Goal: Transaction & Acquisition: Download file/media

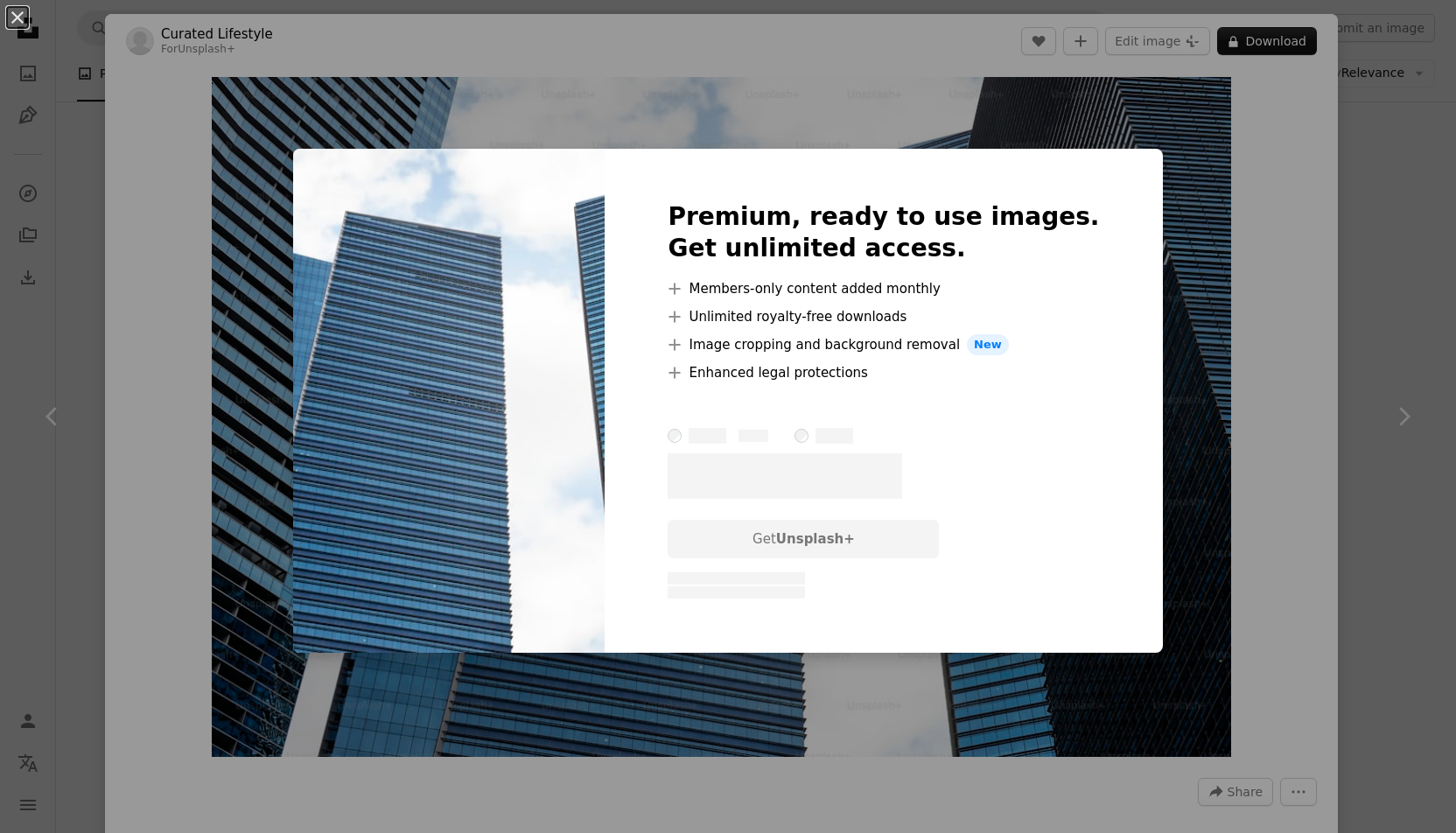
scroll to position [2029, 0]
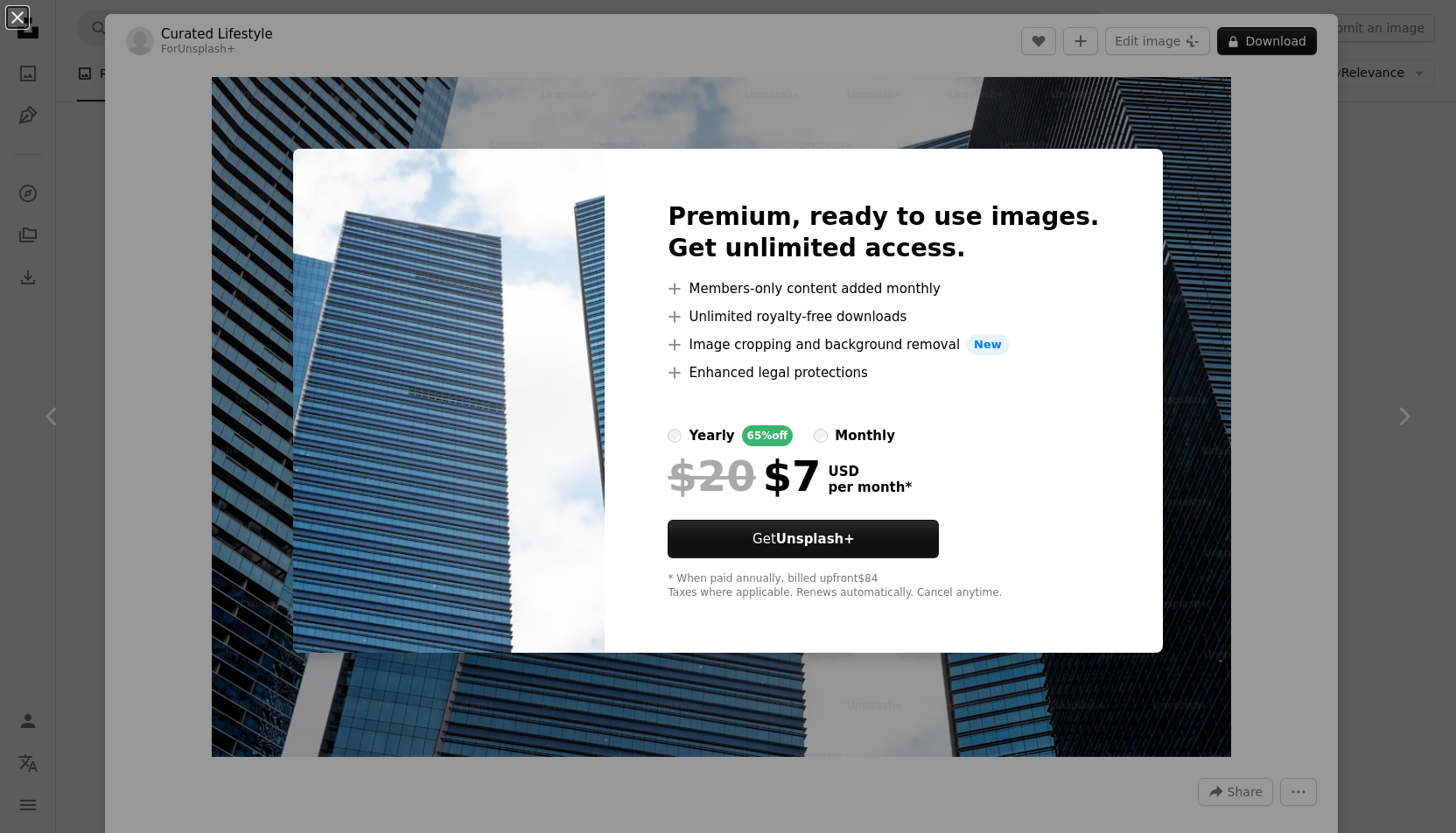
click at [908, 103] on div "An X shape Premium, ready to use images. Get unlimited access. A plus sign Memb…" at bounding box center [728, 416] width 1456 height 833
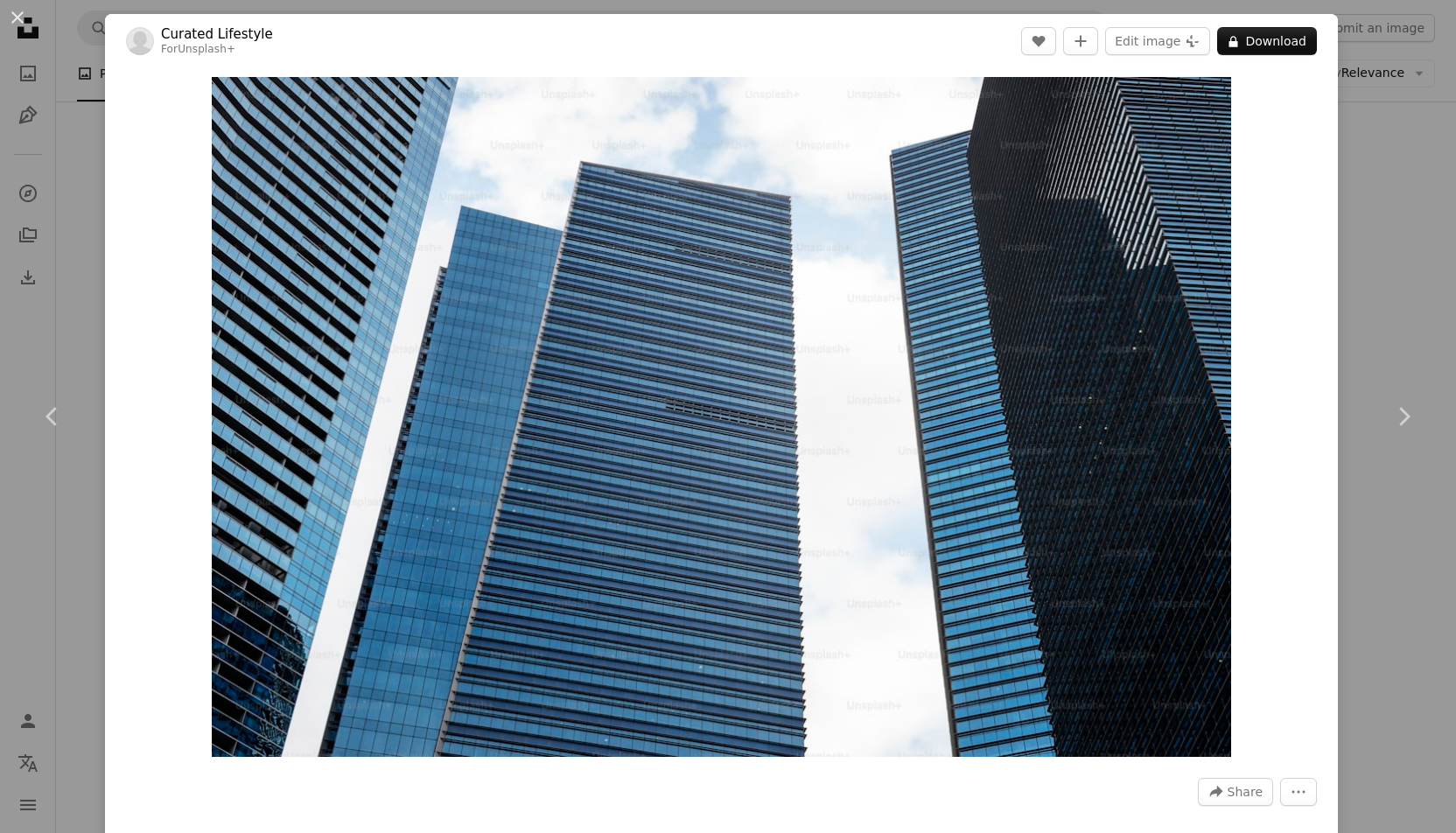
click at [63, 159] on div "An X shape Chevron left Chevron right Curated Lifestyle For Unsplash+ A heart A…" at bounding box center [728, 416] width 1456 height 833
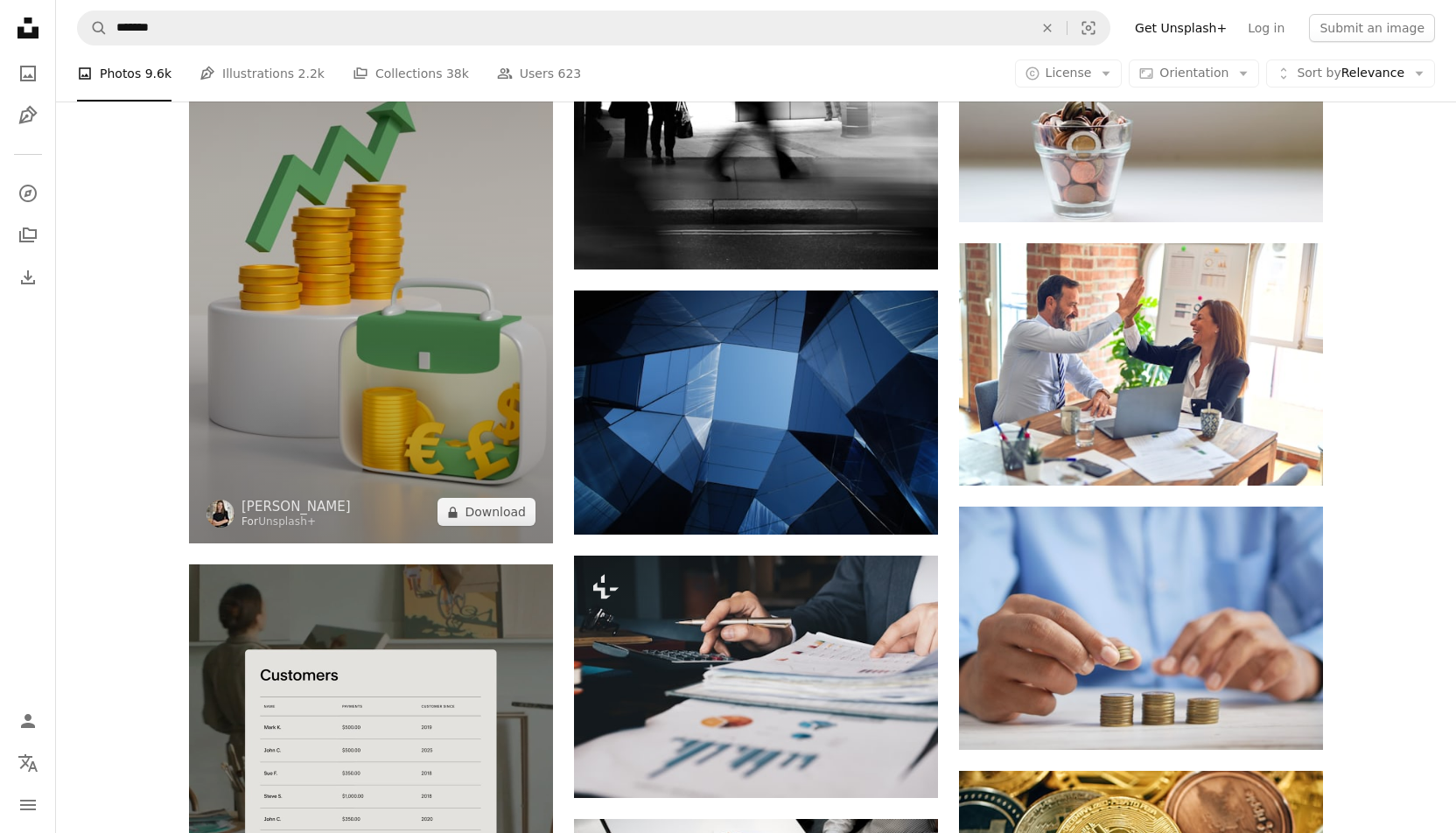
scroll to position [2635, 0]
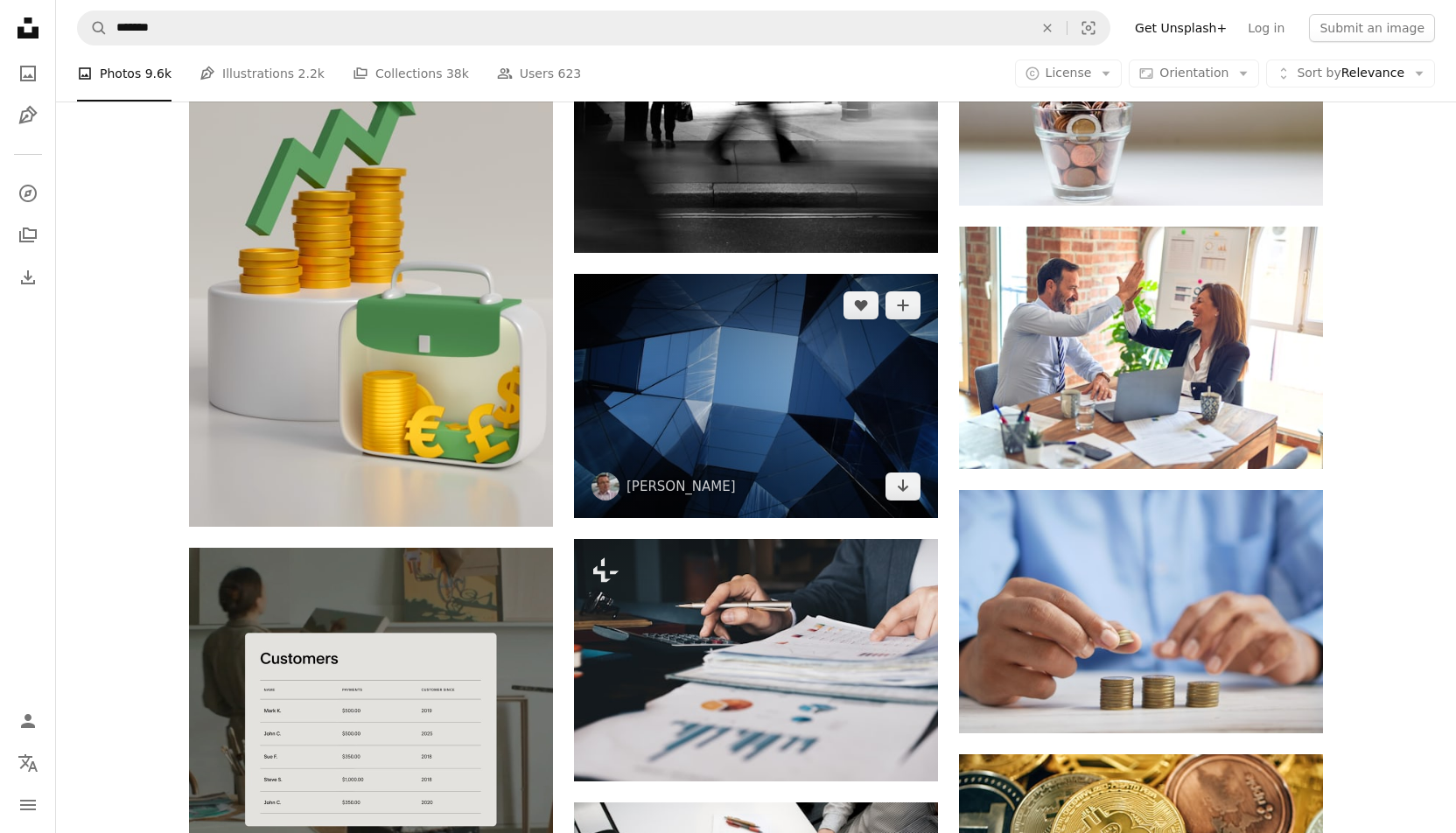
click at [716, 396] on img at bounding box center [756, 396] width 364 height 245
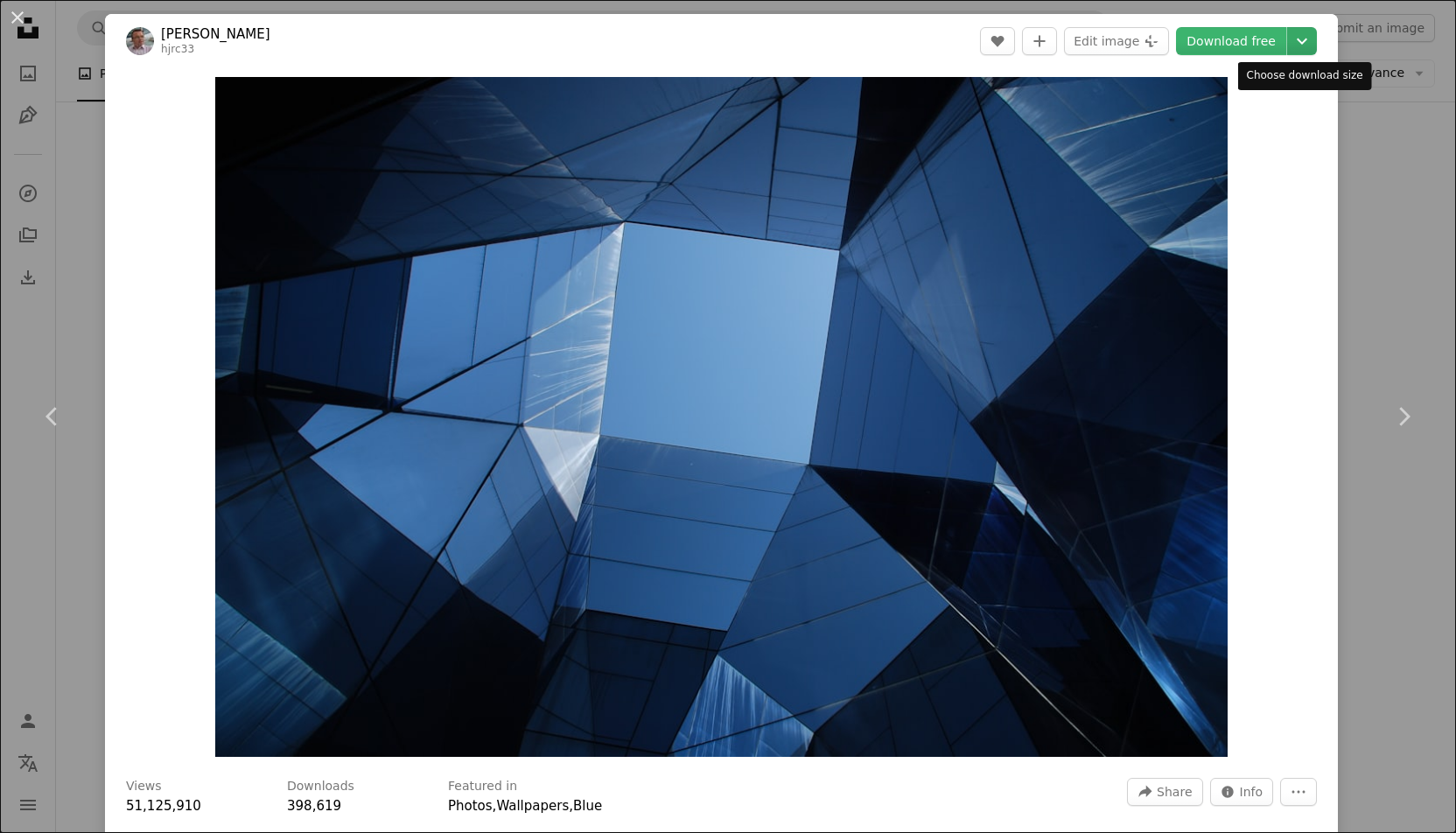
click at [1304, 41] on icon "Choose download size" at bounding box center [1302, 41] width 11 height 6
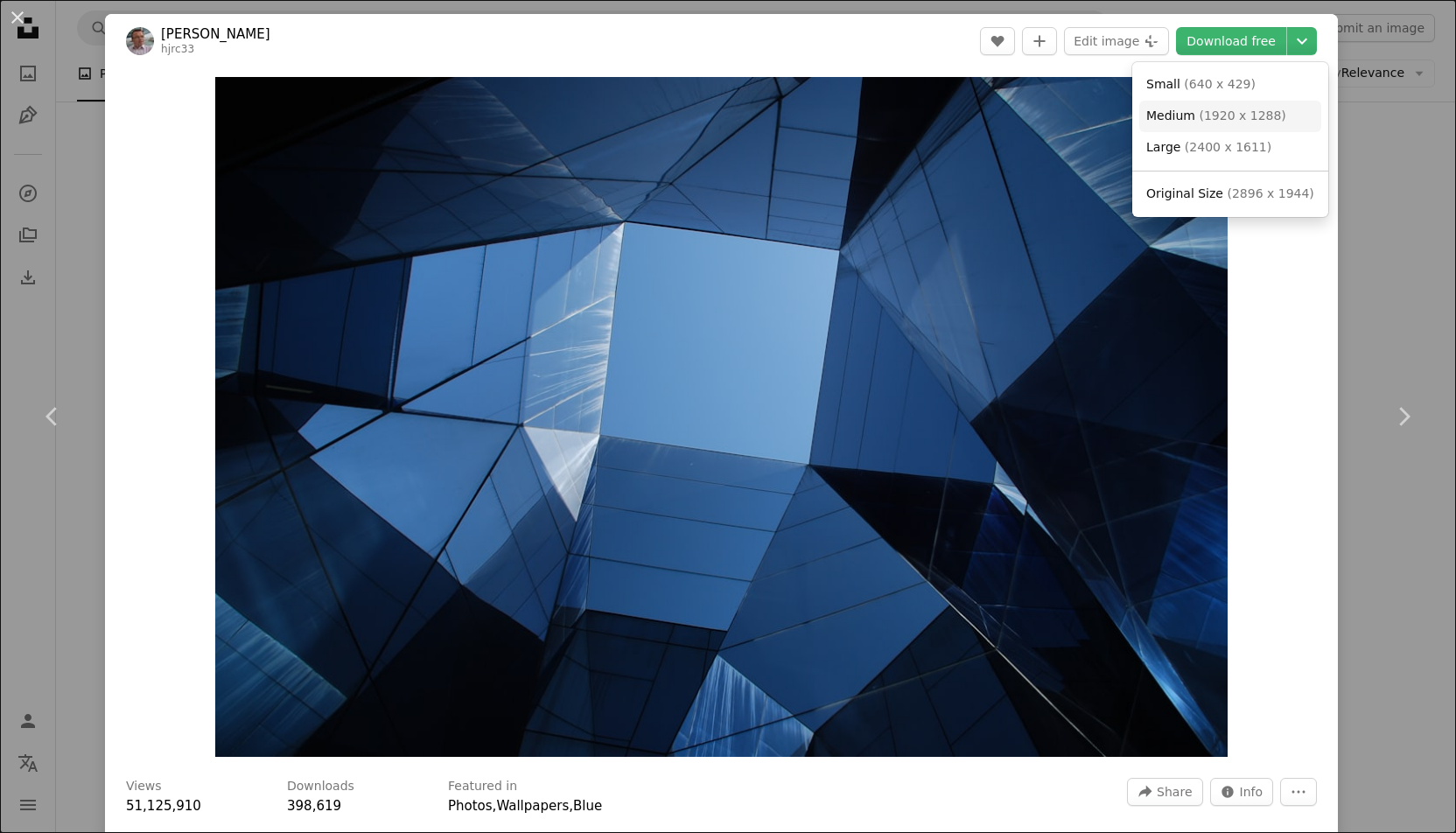
click at [1253, 113] on span "( 1920 x 1288 )" at bounding box center [1241, 115] width 86 height 14
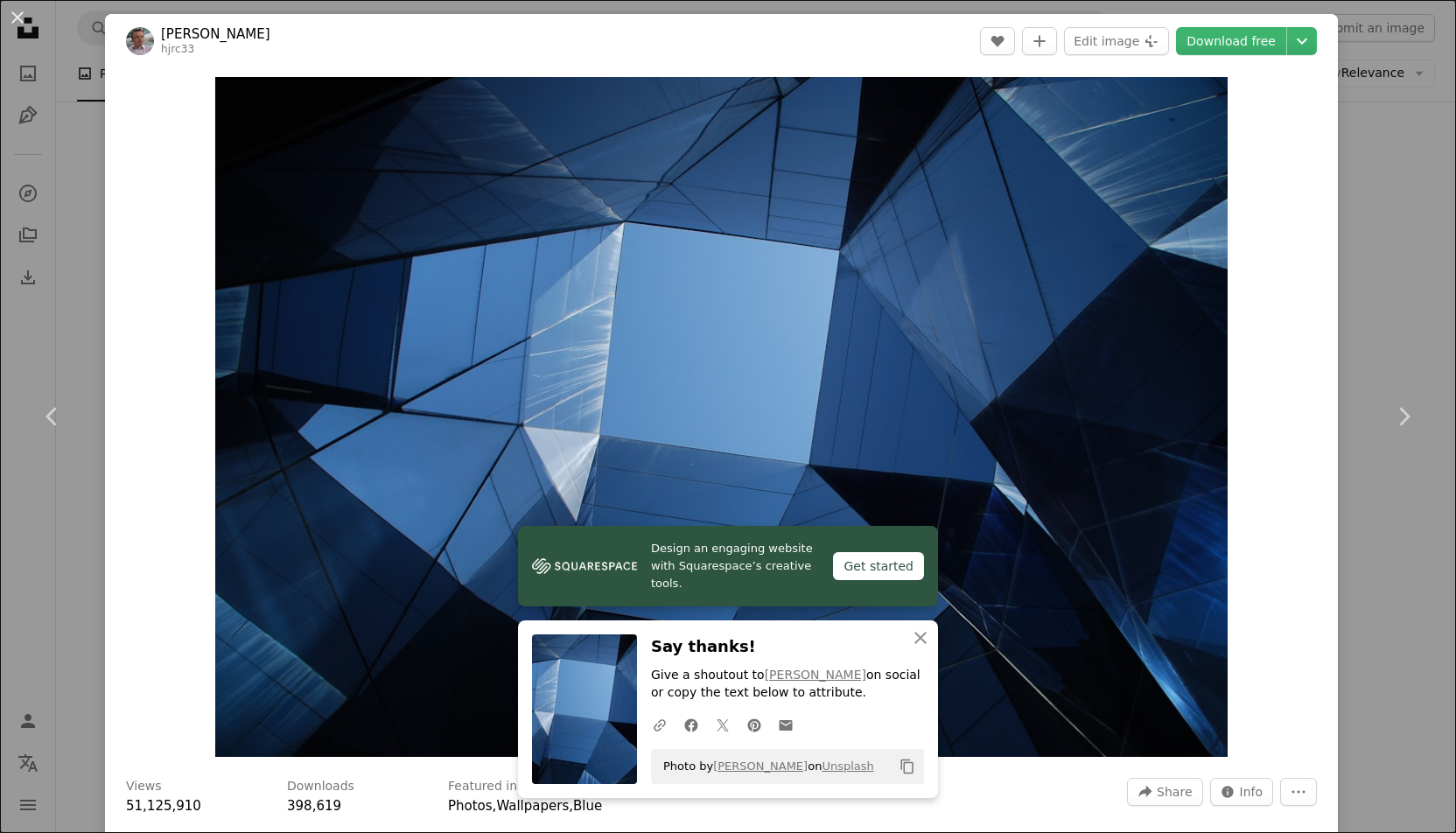
click at [87, 159] on div "An X shape Chevron left Chevron right [PERSON_NAME] hjrc33 A heart A plus sign …" at bounding box center [728, 416] width 1456 height 833
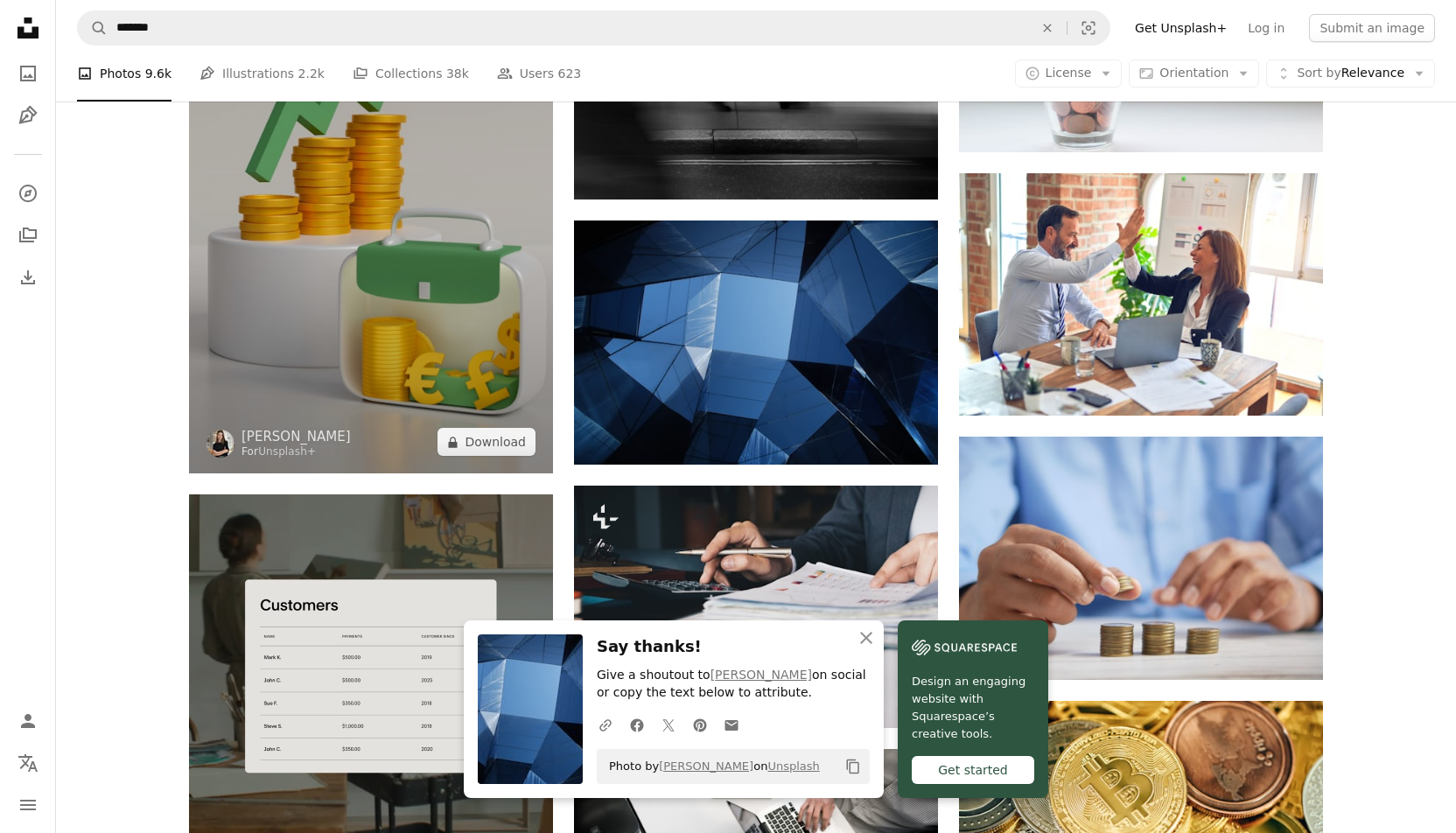
scroll to position [2691, 0]
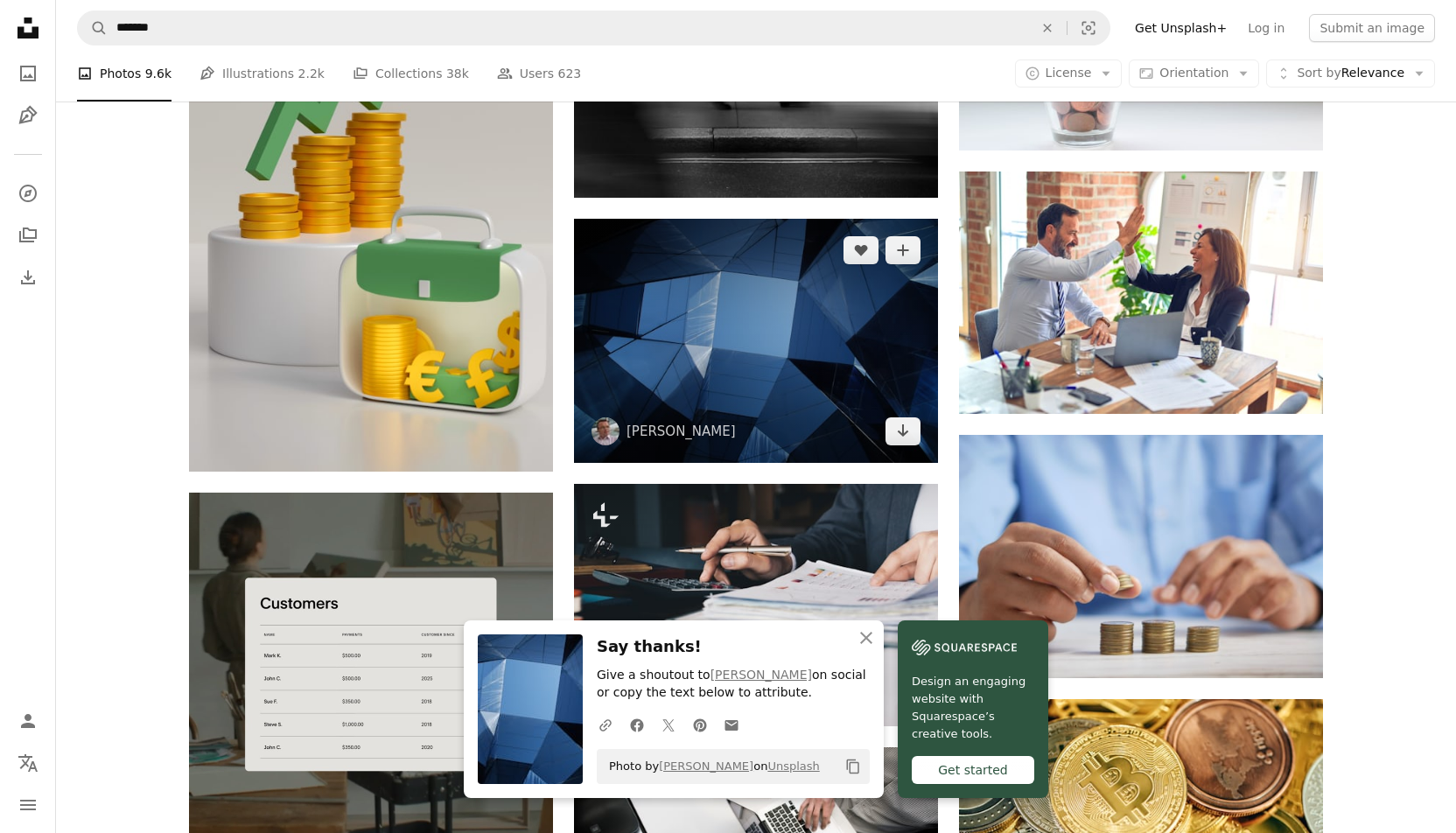
click at [751, 352] on img at bounding box center [756, 341] width 364 height 245
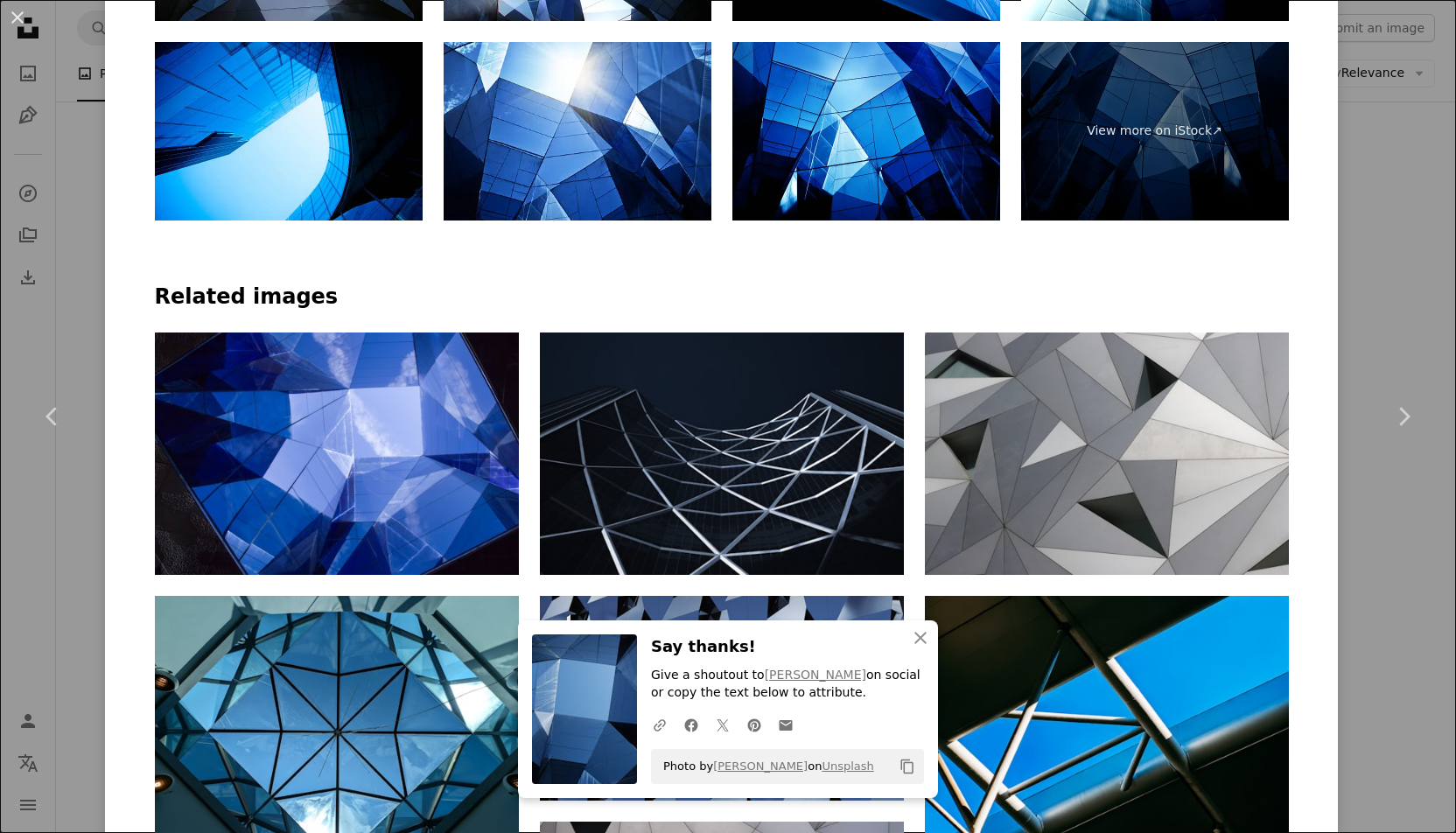
scroll to position [1225, 0]
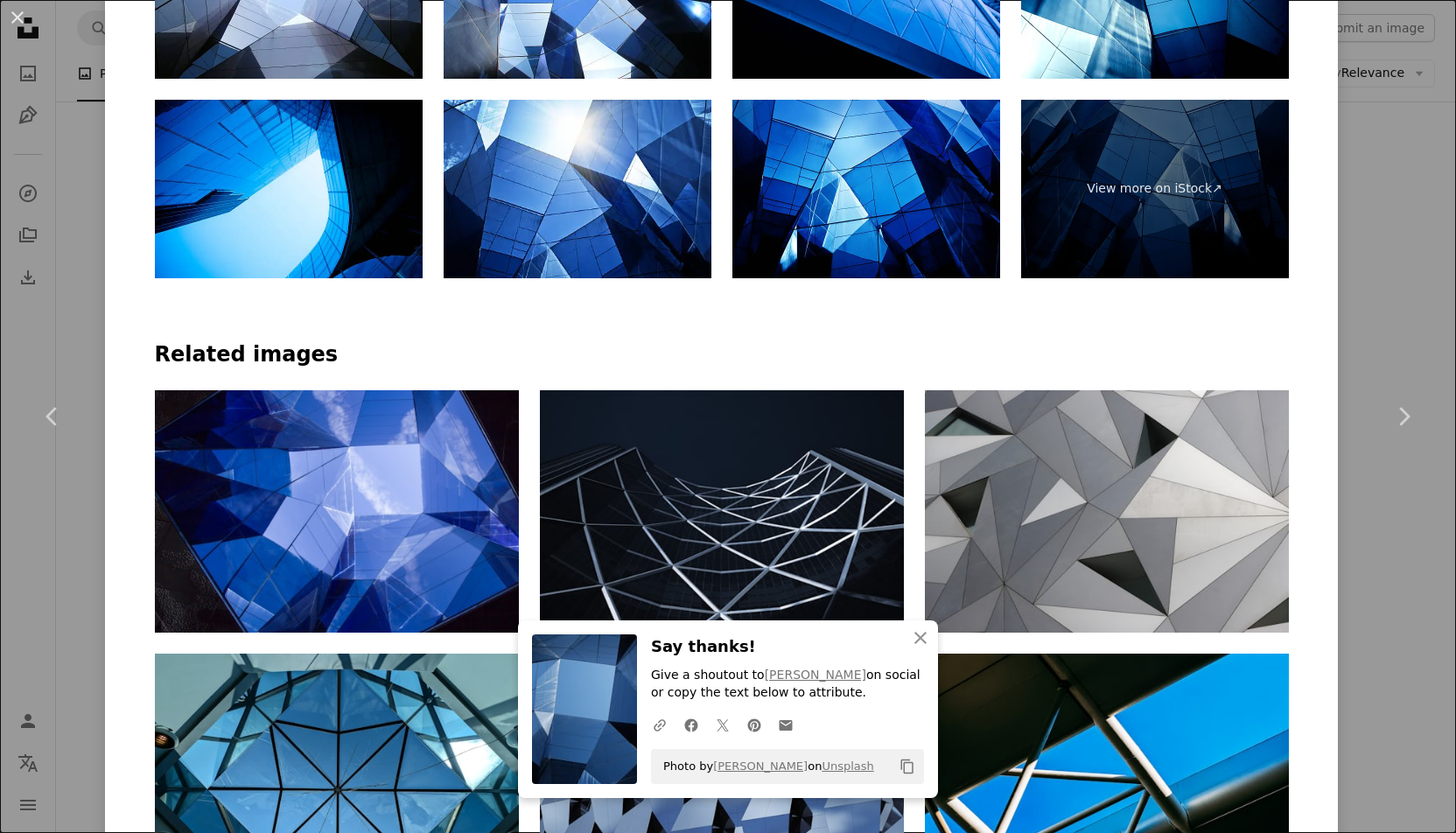
click at [64, 54] on div "An X shape Chevron left Chevron right [PERSON_NAME] hjrc33 A heart A plus sign …" at bounding box center [728, 416] width 1456 height 833
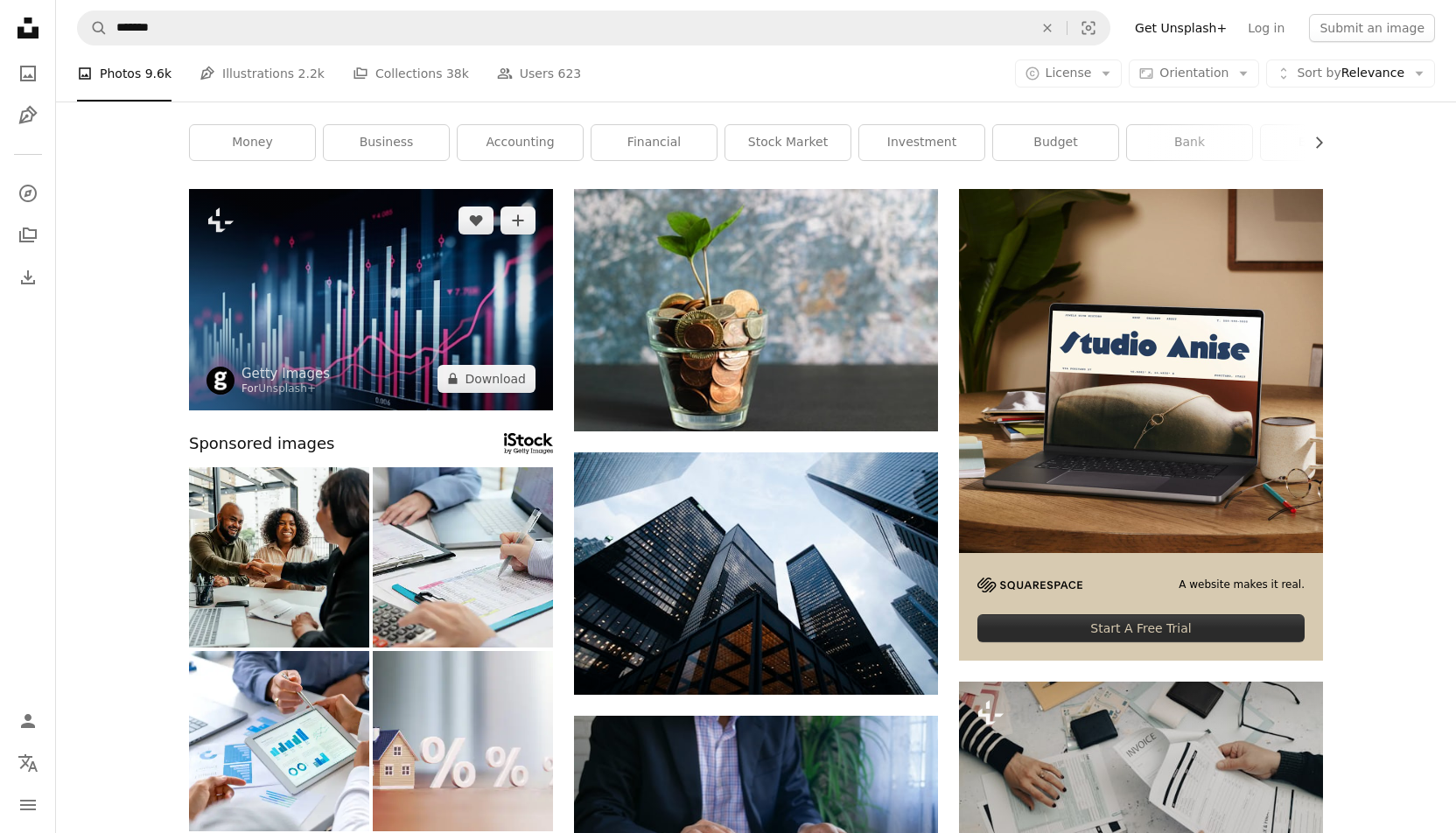
scroll to position [52, 0]
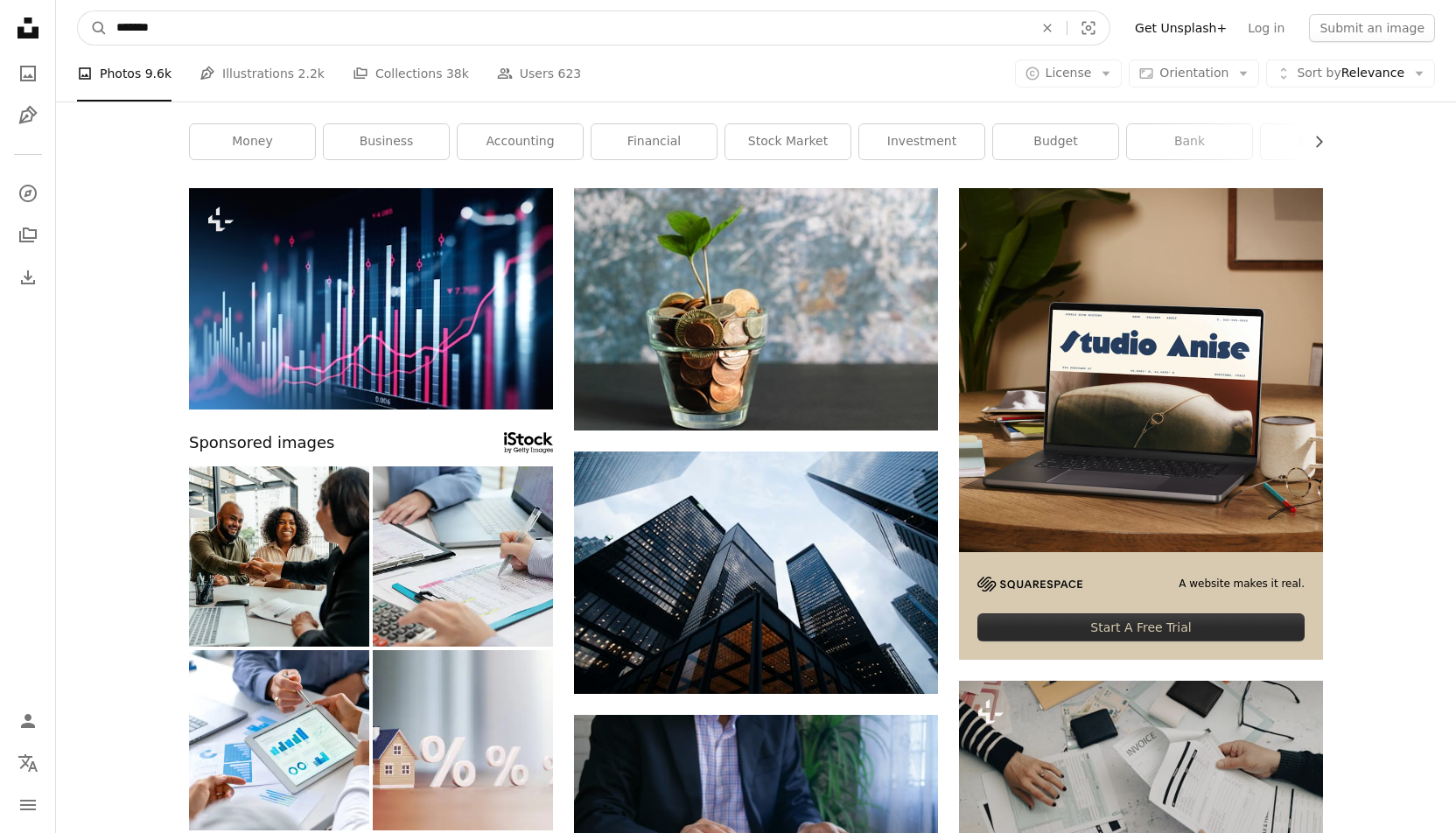
click at [175, 22] on input "*******" at bounding box center [567, 28] width 920 height 33
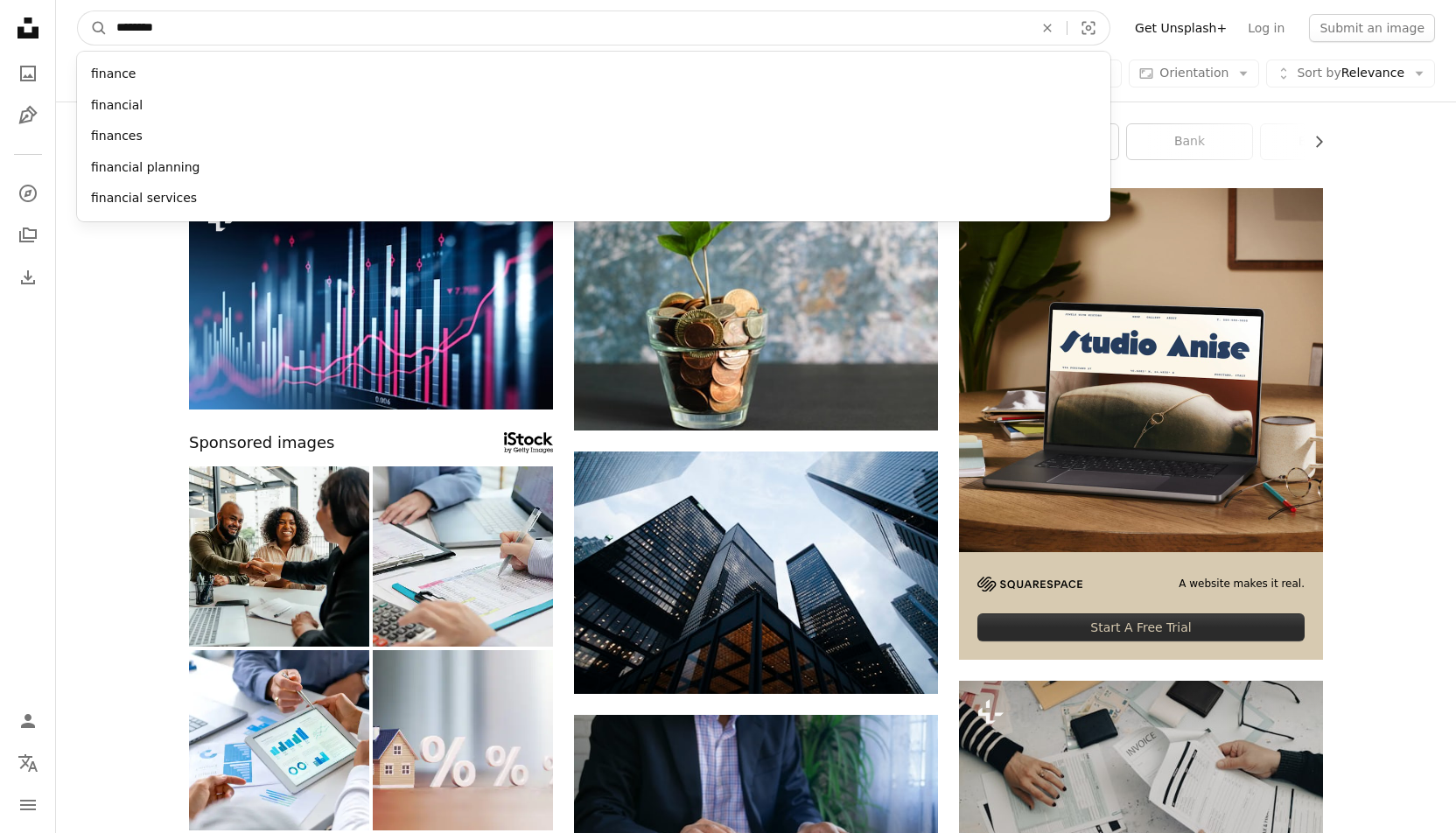
type input "*********"
click at [92, 28] on button "A magnifying glass" at bounding box center [92, 28] width 30 height 33
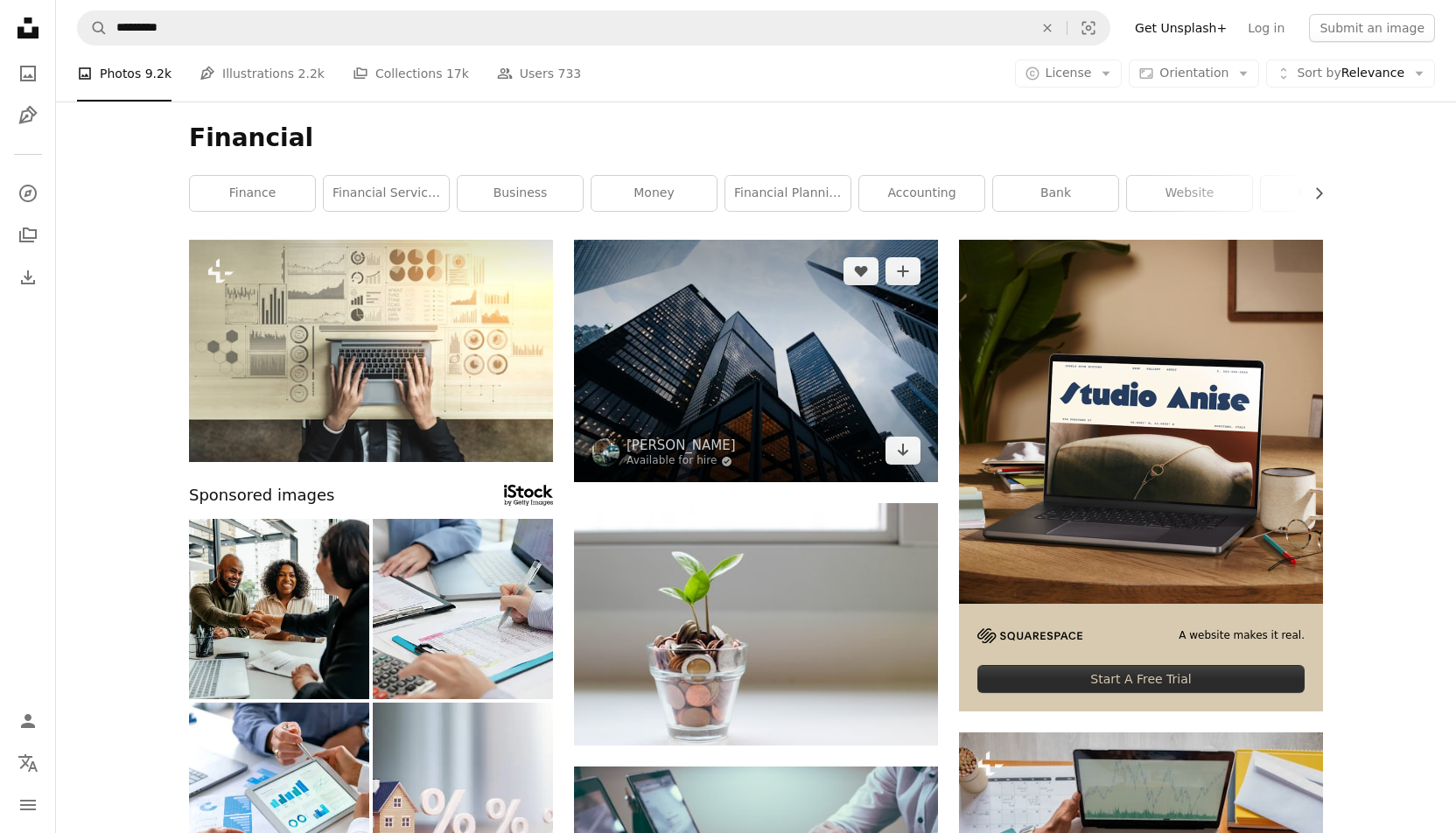
click at [814, 344] on img at bounding box center [756, 360] width 364 height 242
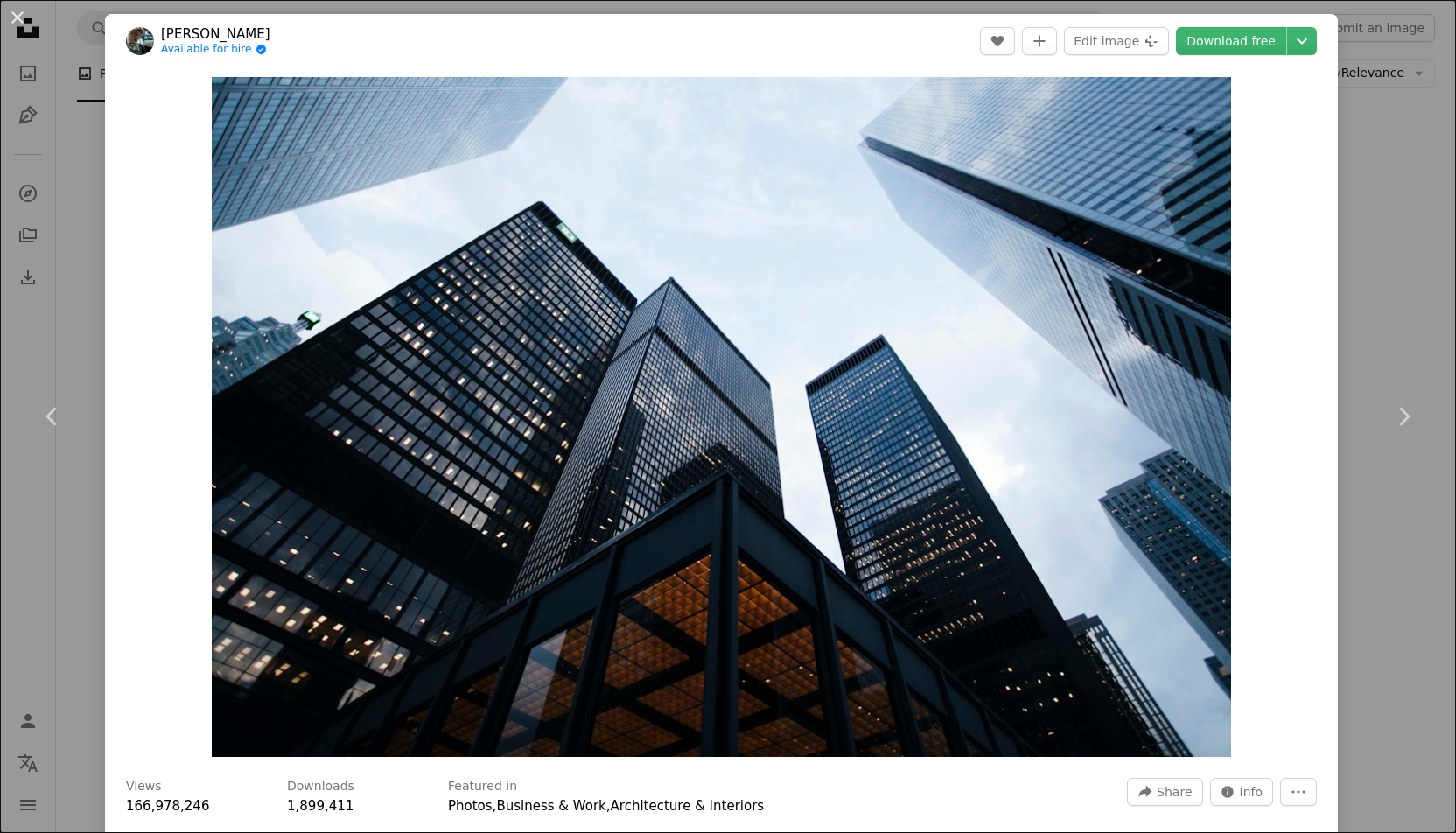
click at [77, 131] on div "An X shape Chevron left Chevron right [PERSON_NAME] Available for hire A checkm…" at bounding box center [728, 416] width 1456 height 833
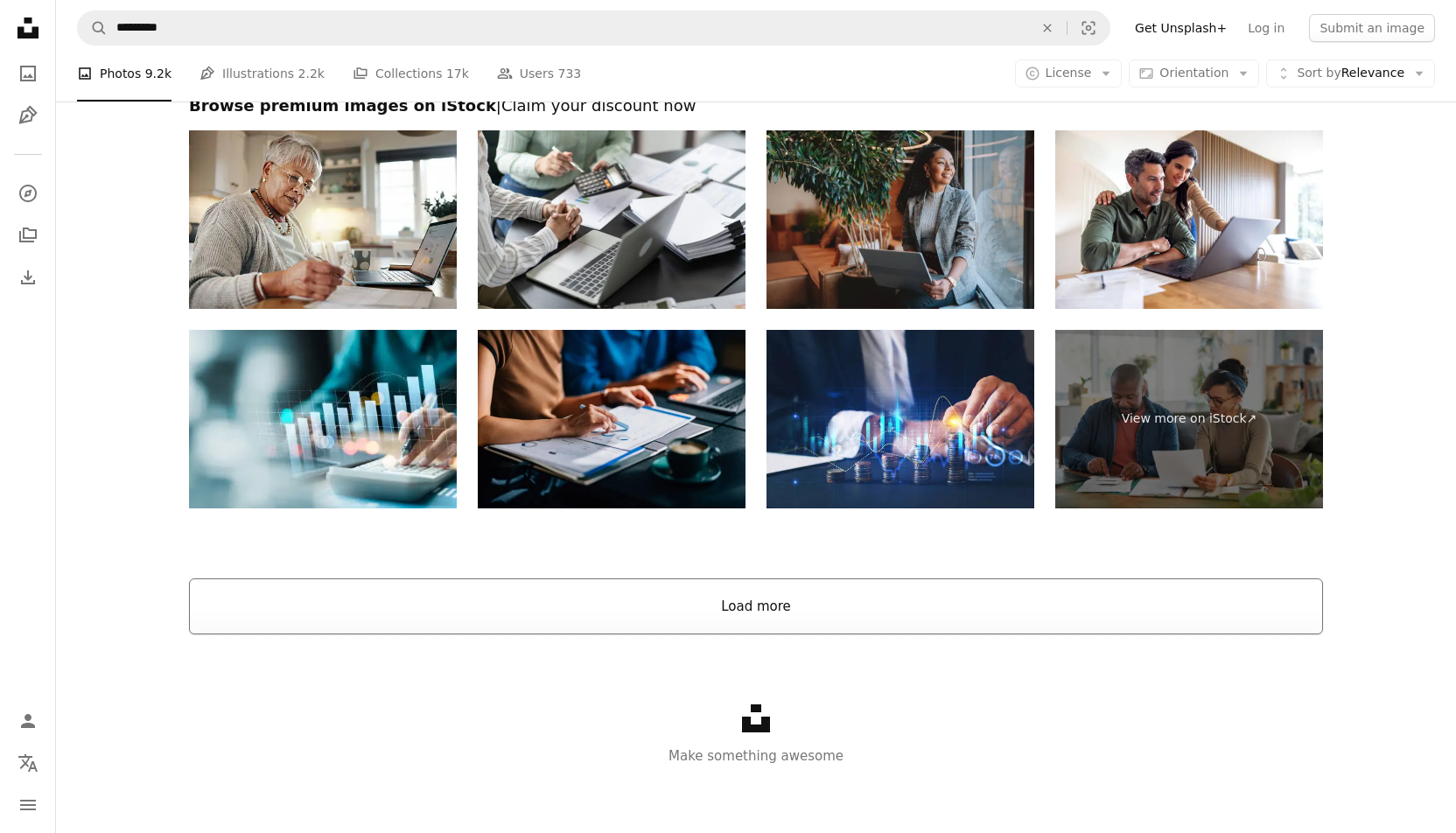
click at [706, 589] on button "Load more" at bounding box center [756, 606] width 1134 height 56
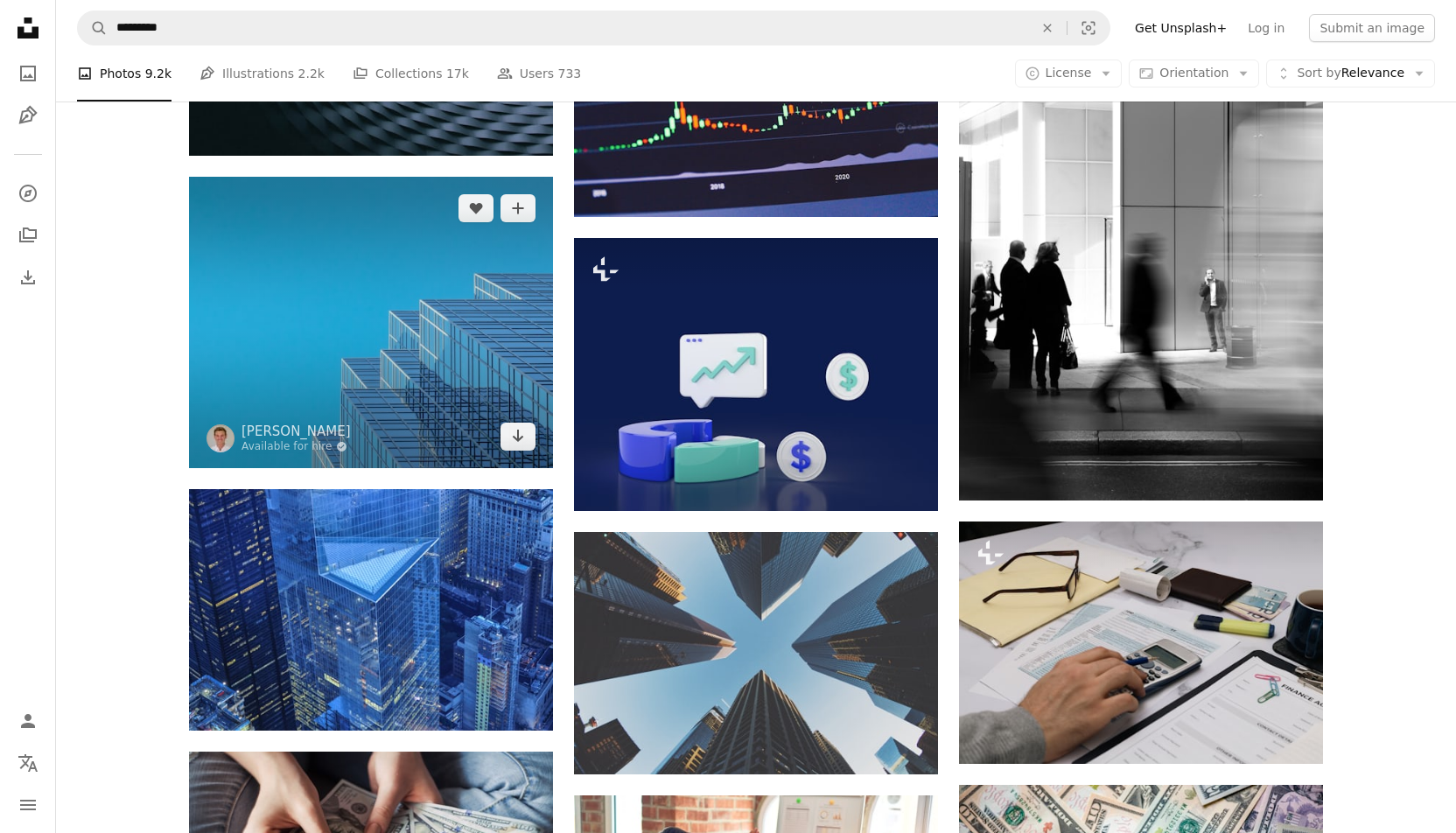
scroll to position [3480, 0]
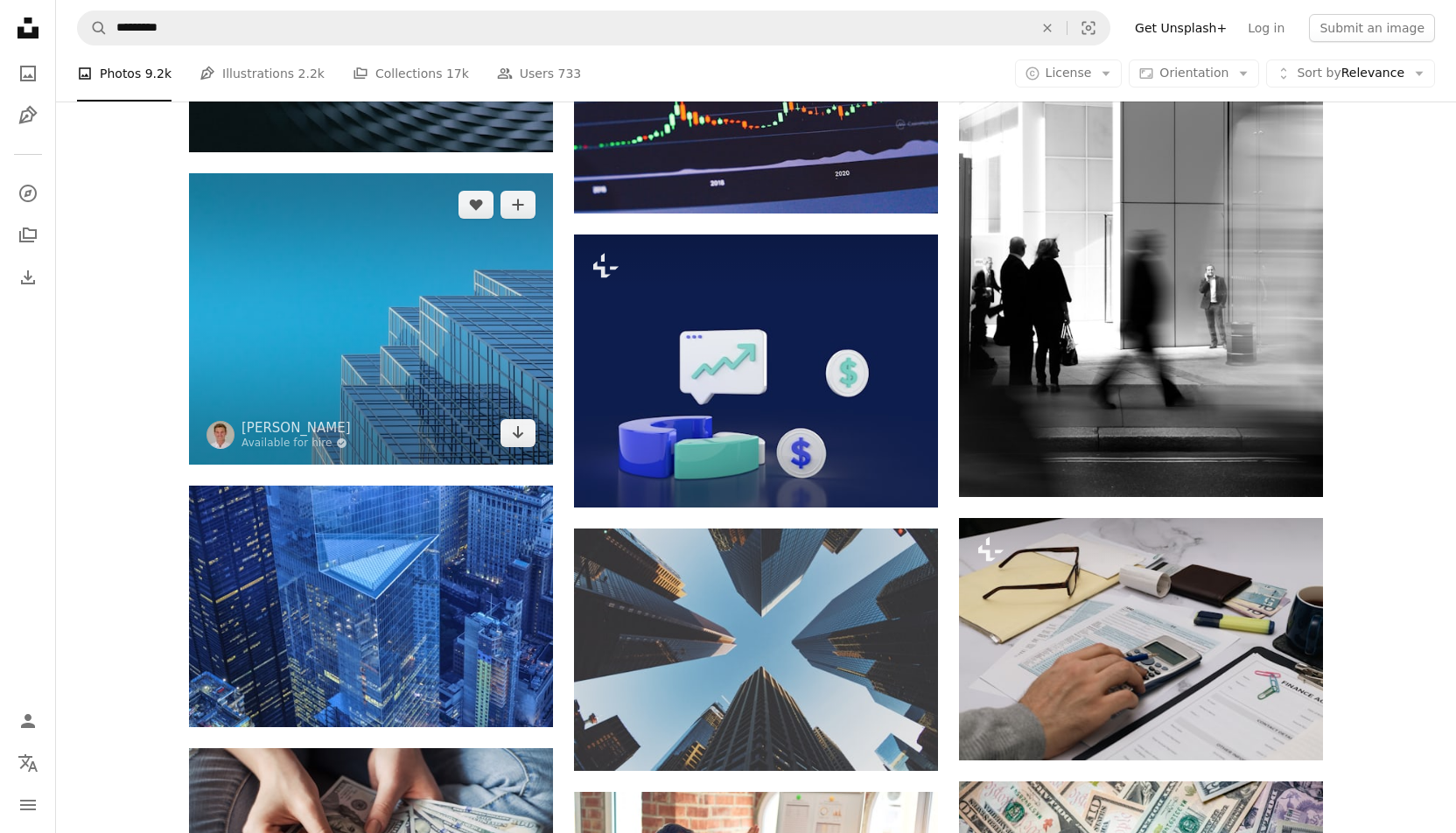
click at [442, 299] on img at bounding box center [371, 318] width 364 height 291
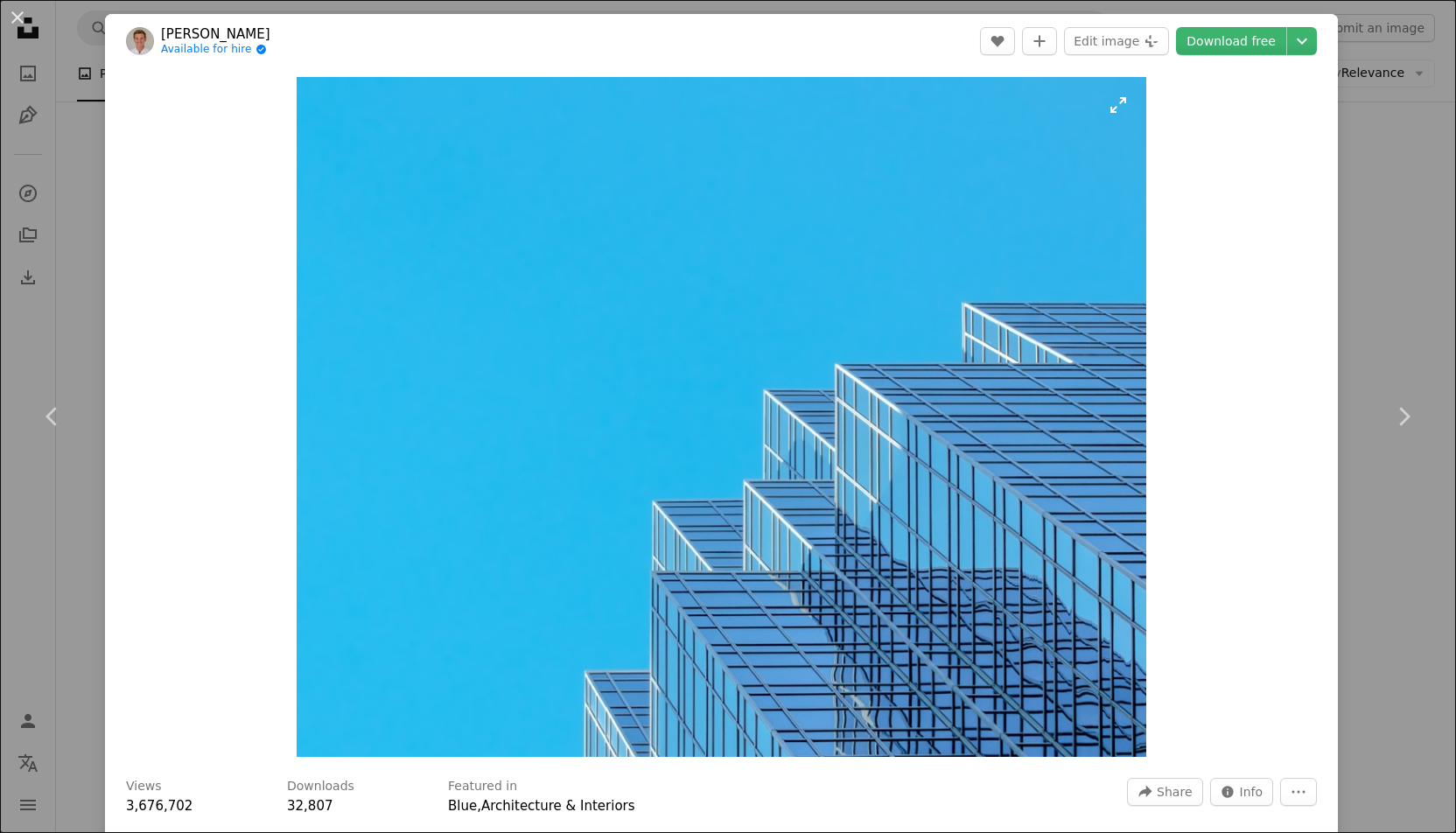
click at [442, 299] on img "Zoom in on this image" at bounding box center [721, 417] width 850 height 680
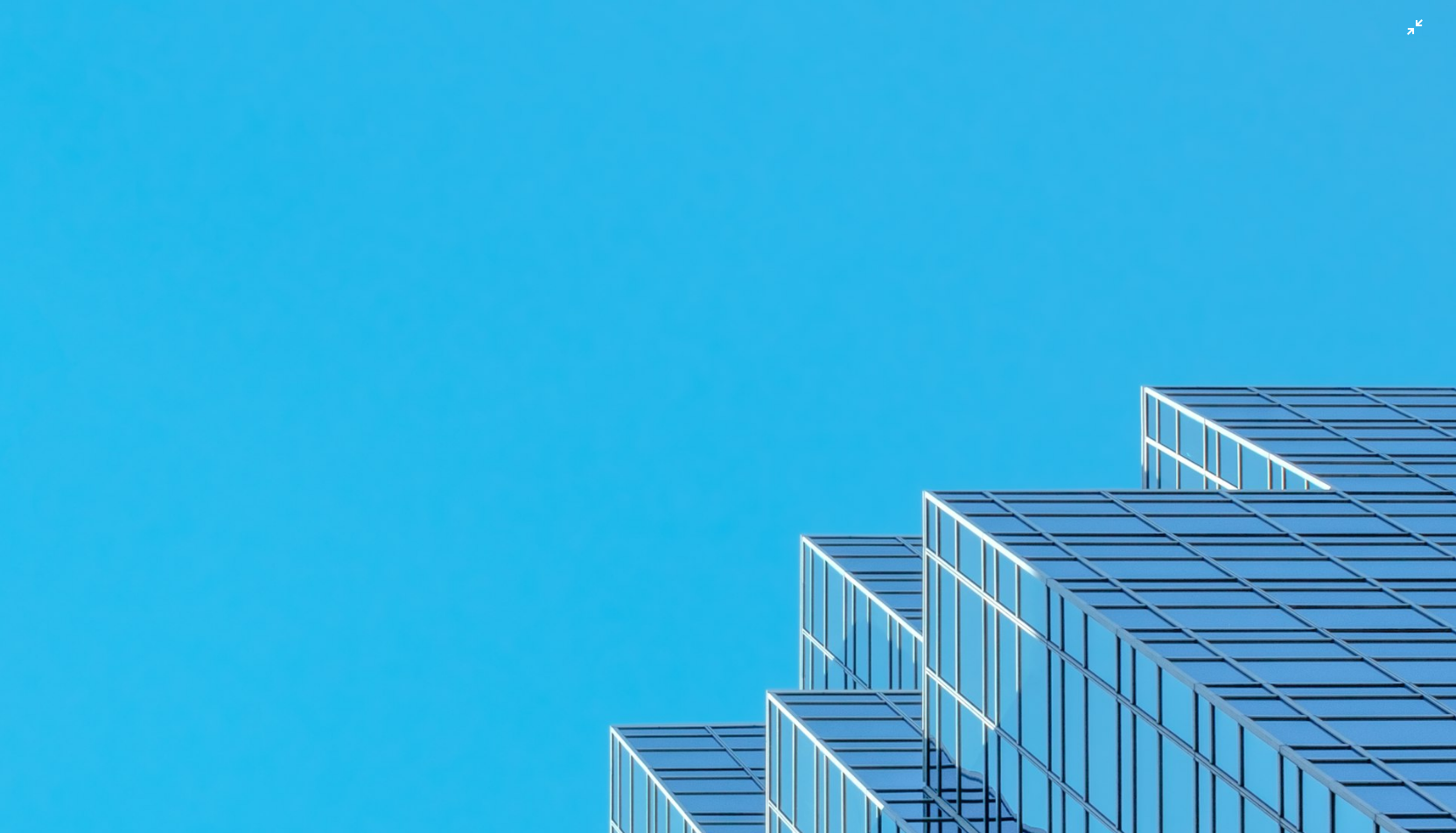
scroll to position [0, 0]
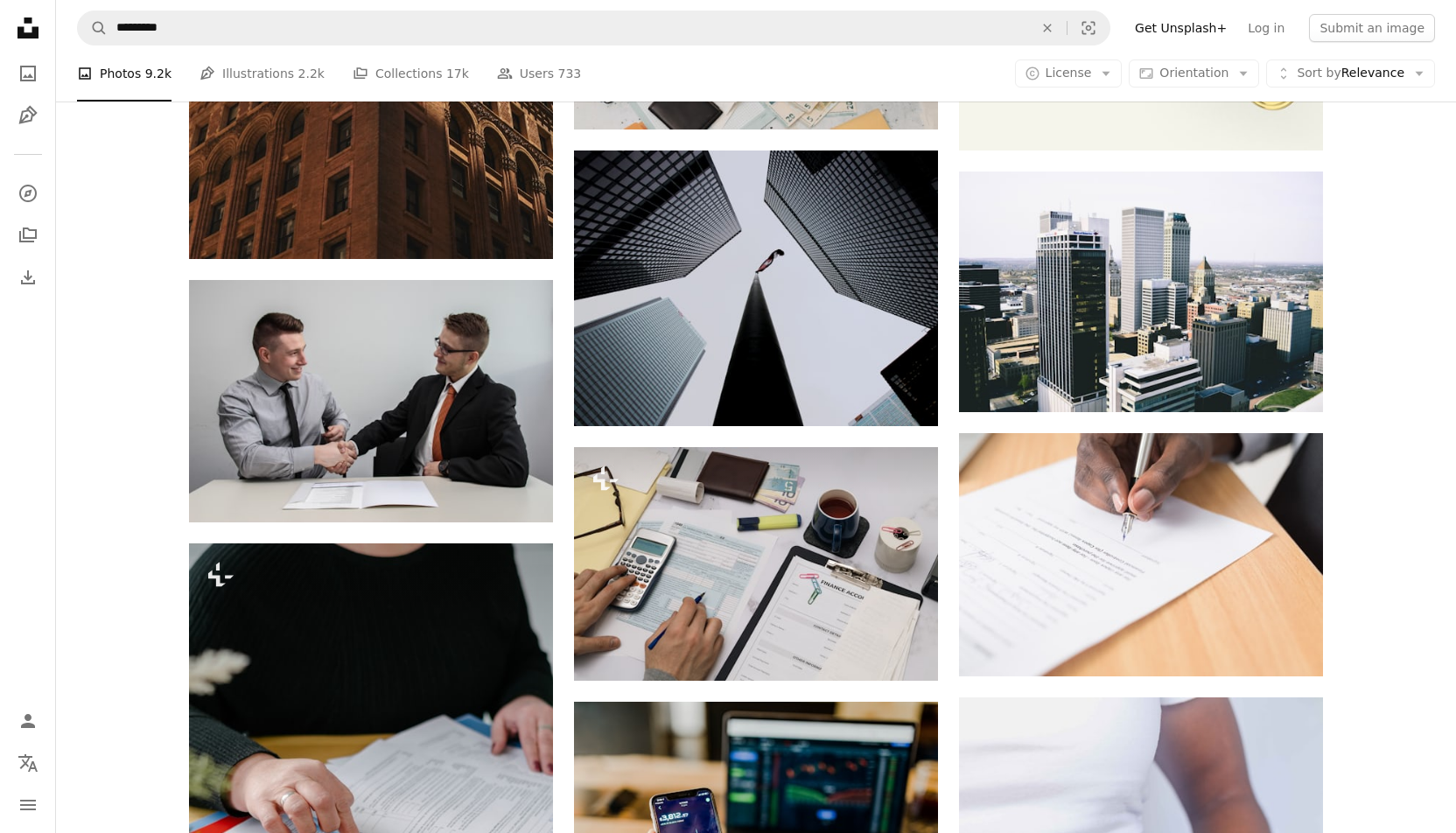
scroll to position [15456, 0]
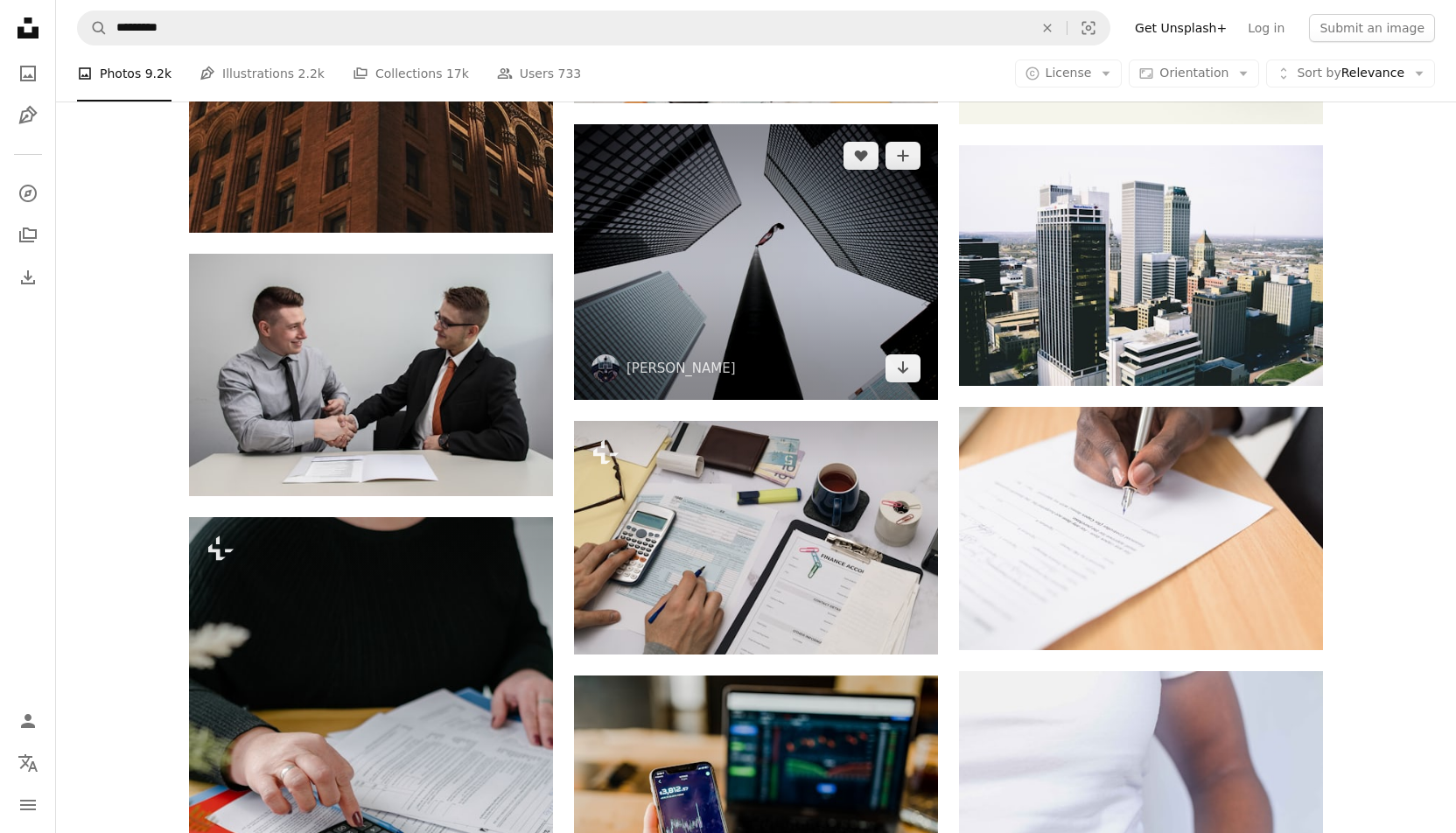
click at [794, 273] on img at bounding box center [756, 261] width 364 height 275
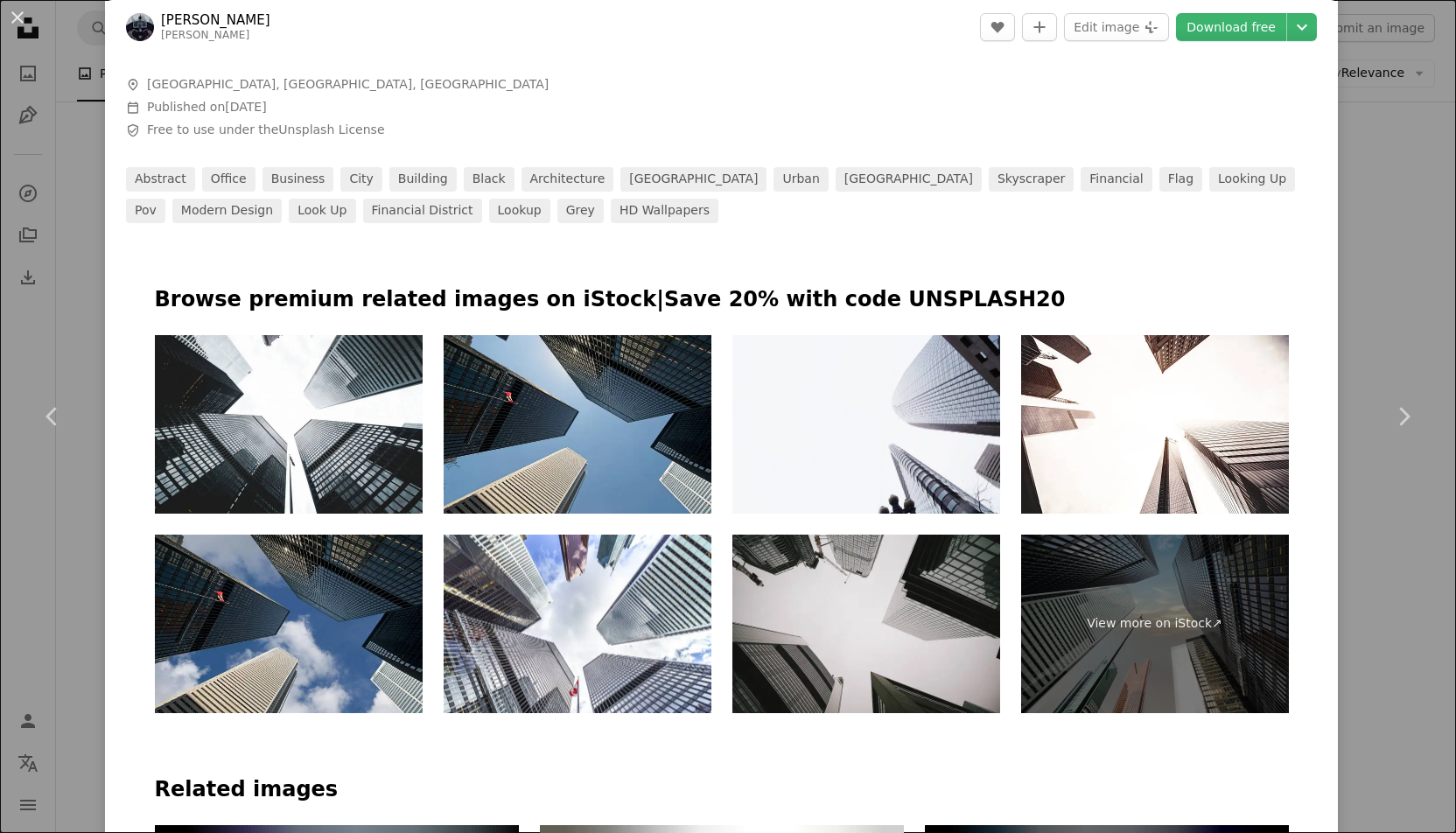
scroll to position [851, 0]
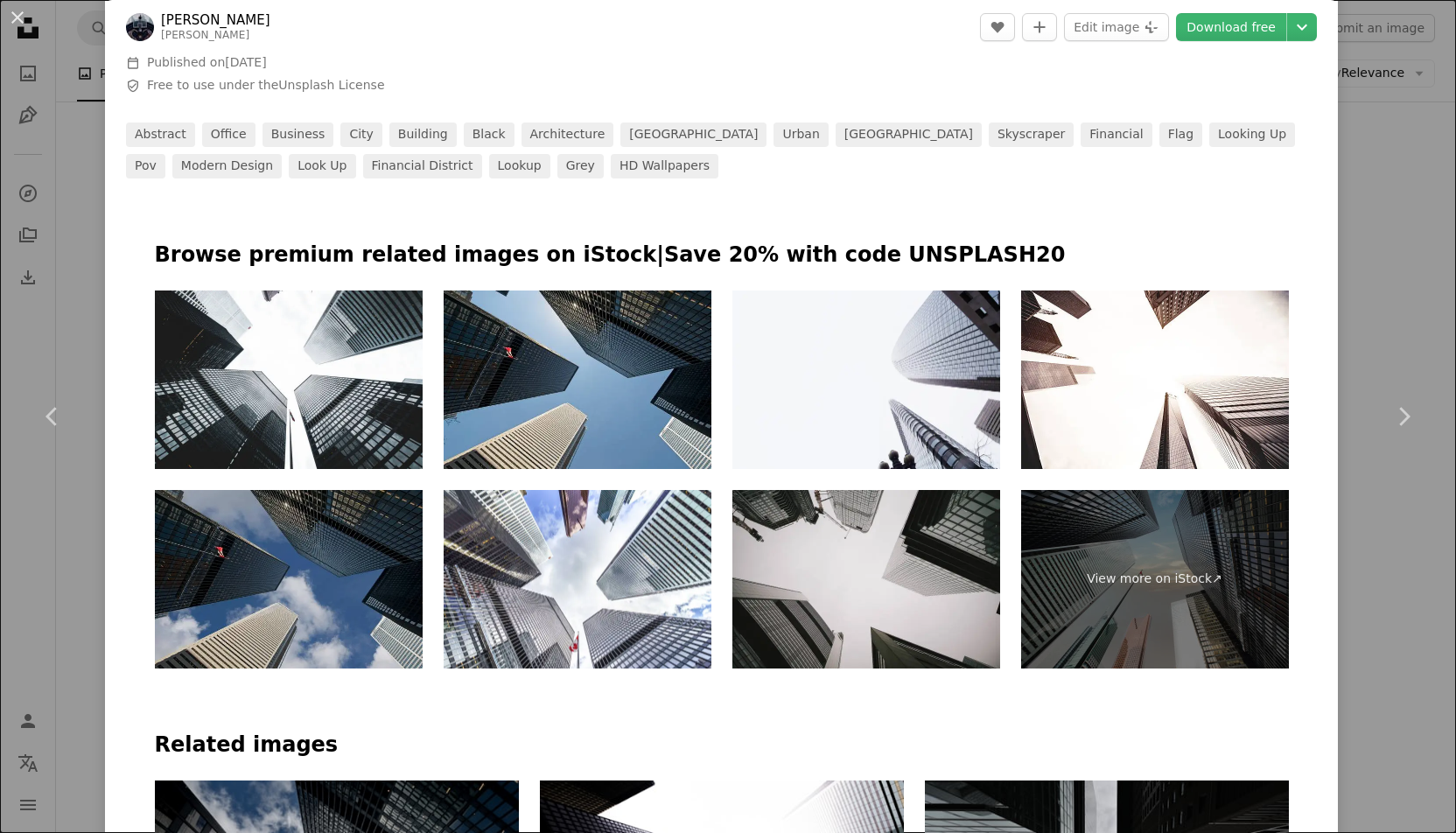
click at [300, 574] on img at bounding box center [289, 579] width 267 height 179
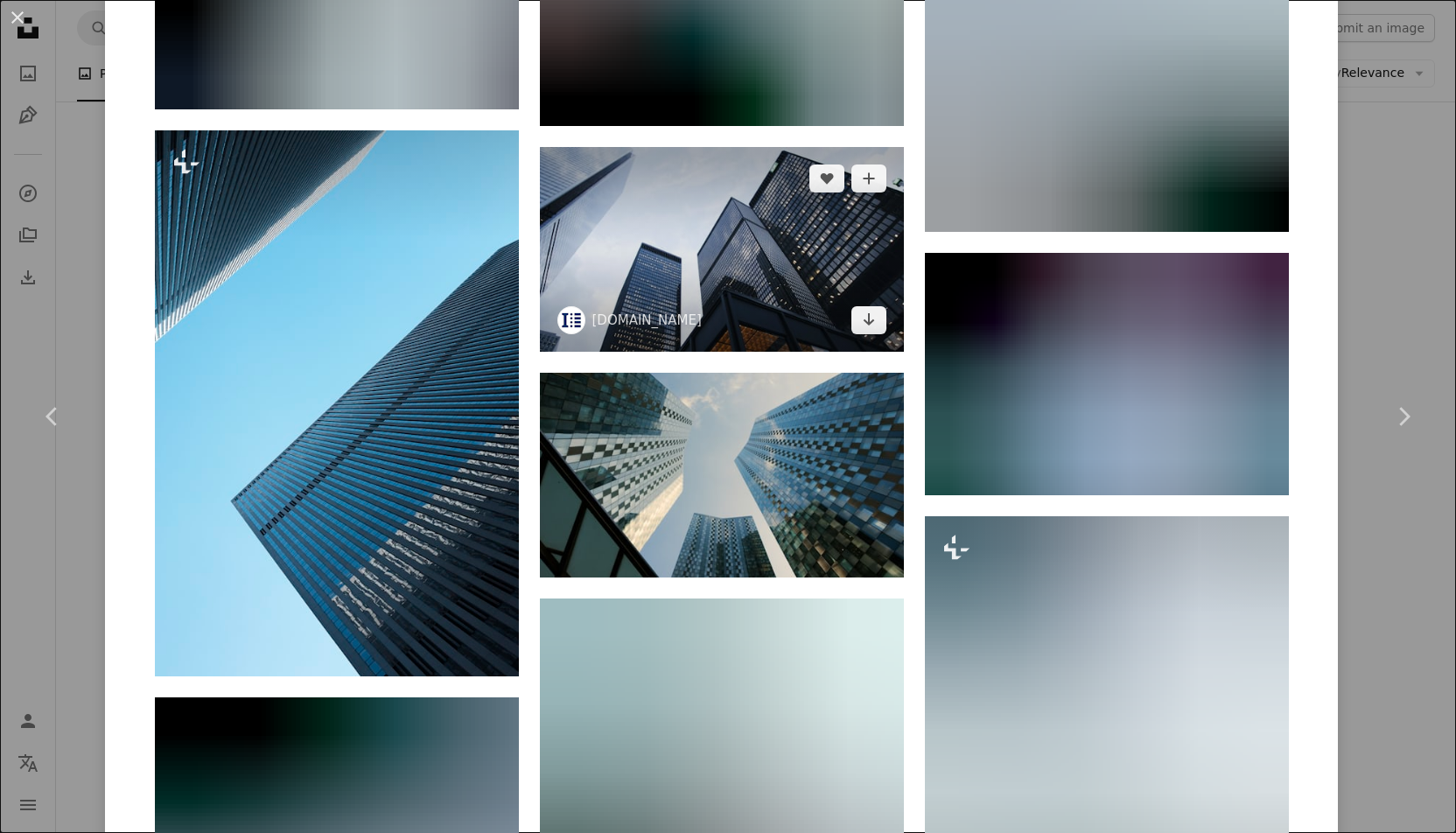
scroll to position [3422, 0]
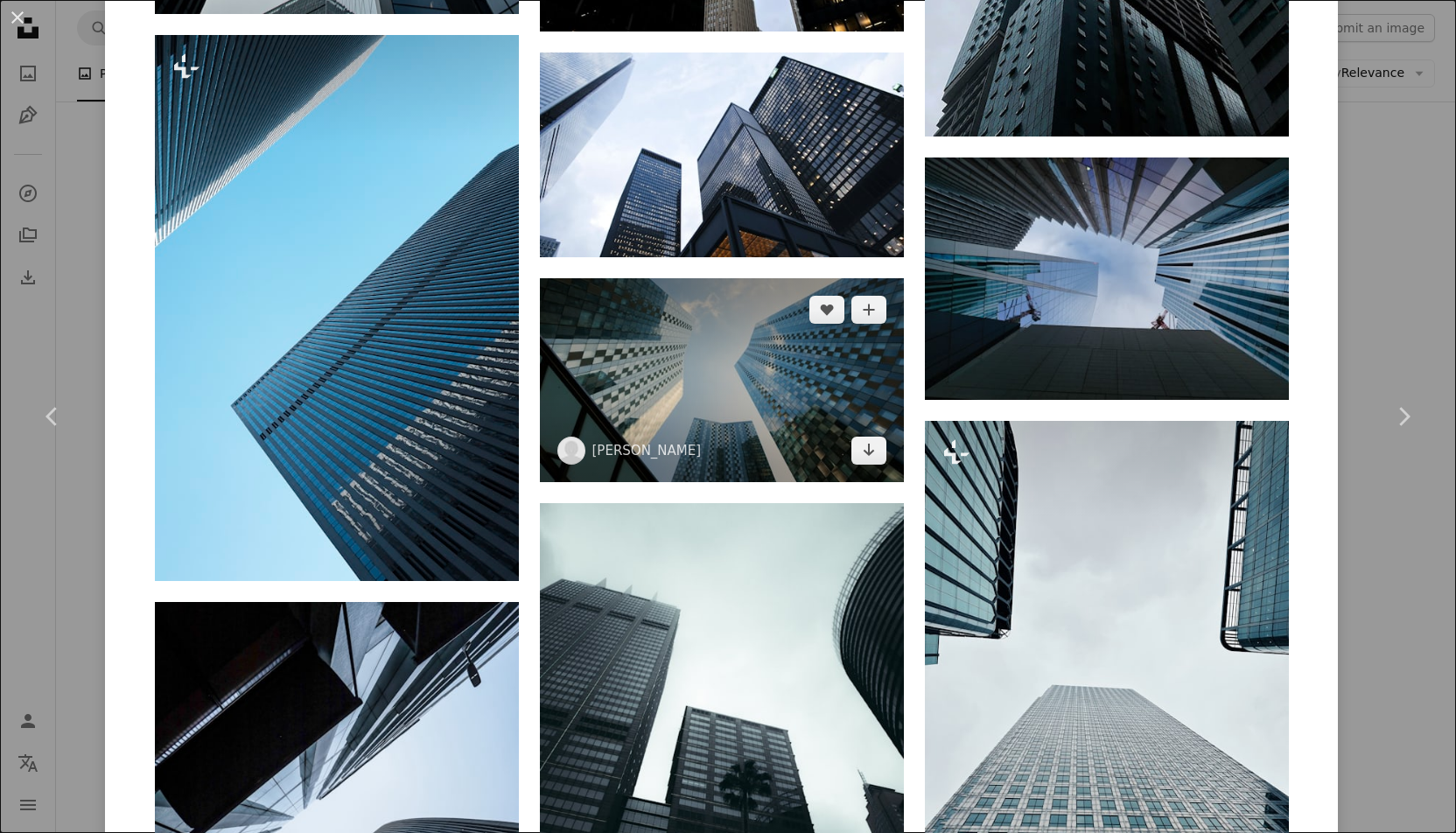
click at [769, 365] on img at bounding box center [722, 380] width 364 height 205
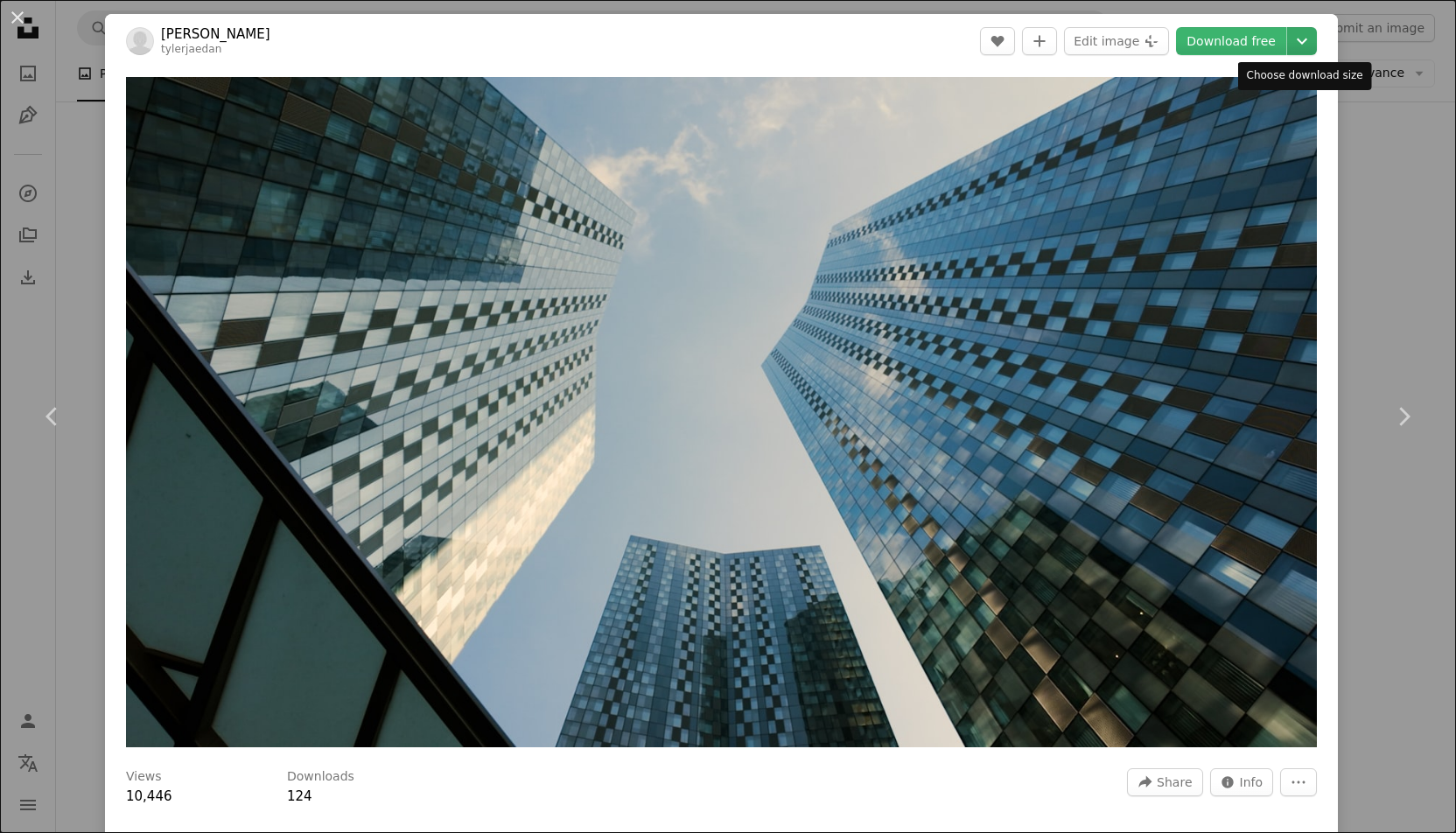
click at [1302, 43] on icon "Choose download size" at bounding box center [1302, 41] width 11 height 6
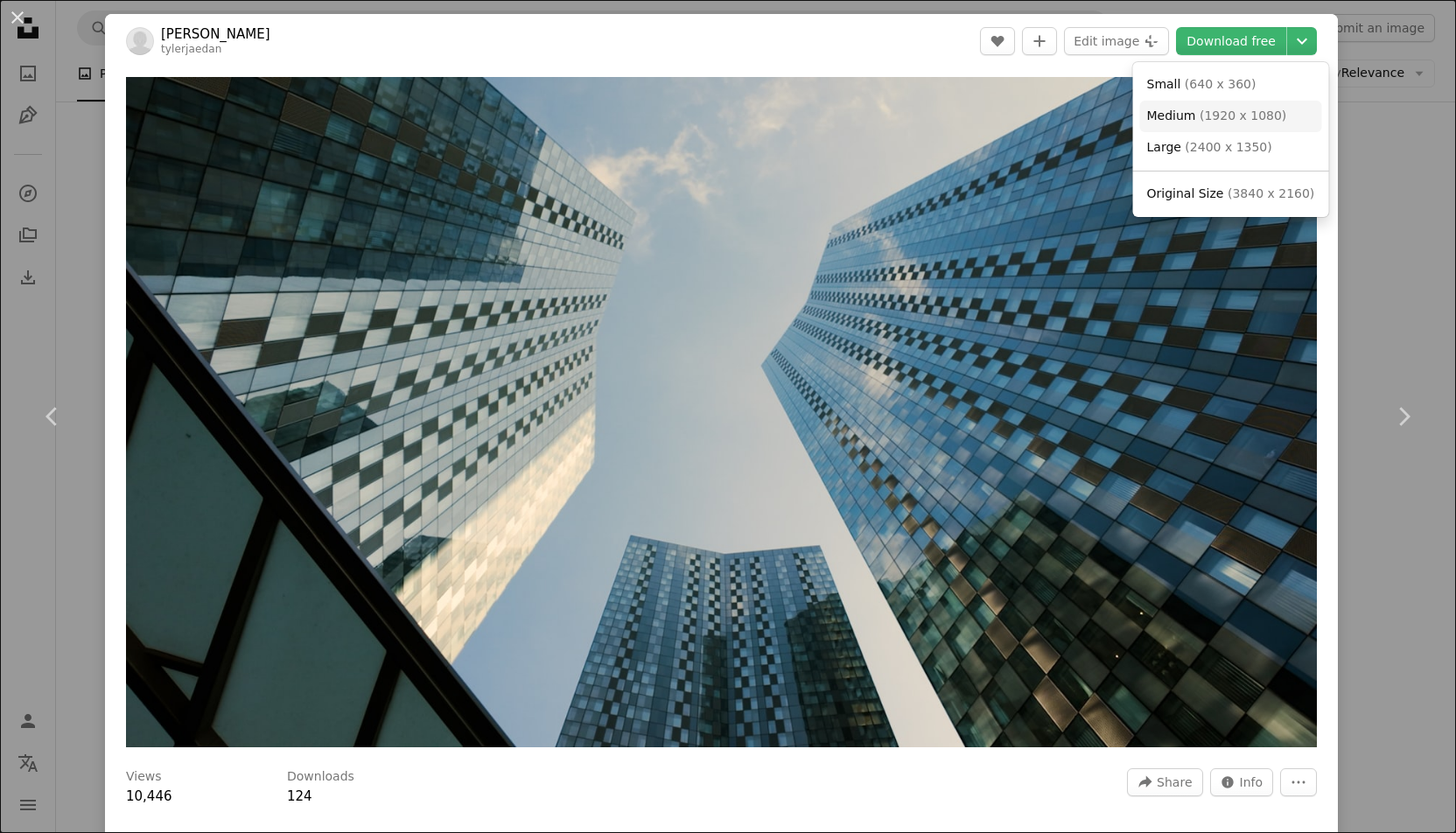
click at [1263, 114] on span "( 1920 x 1080 )" at bounding box center [1242, 115] width 86 height 14
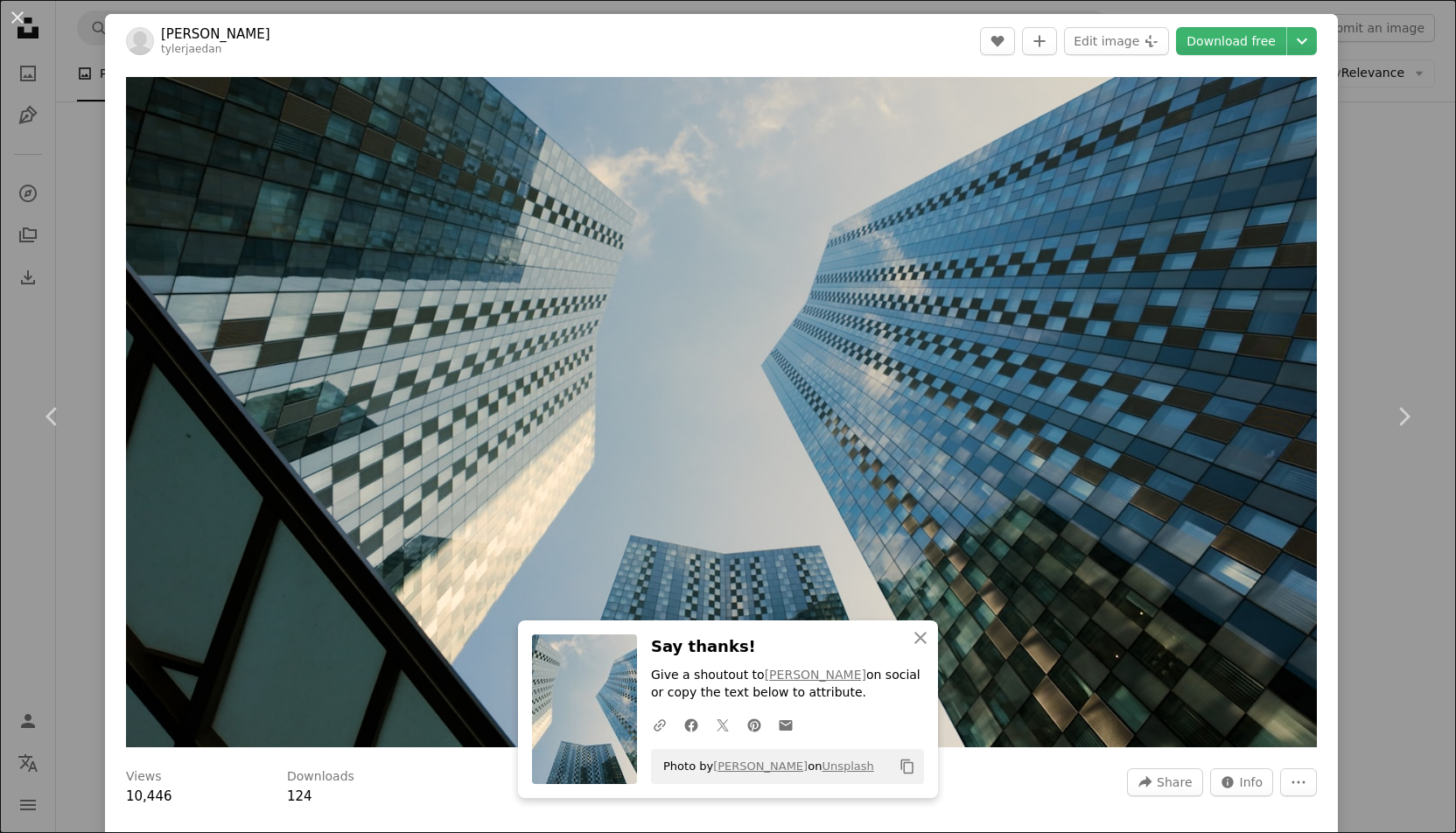
click at [99, 130] on div "An X shape Chevron left Chevron right [PERSON_NAME] tylerjaedan A heart A plus …" at bounding box center [728, 416] width 1456 height 833
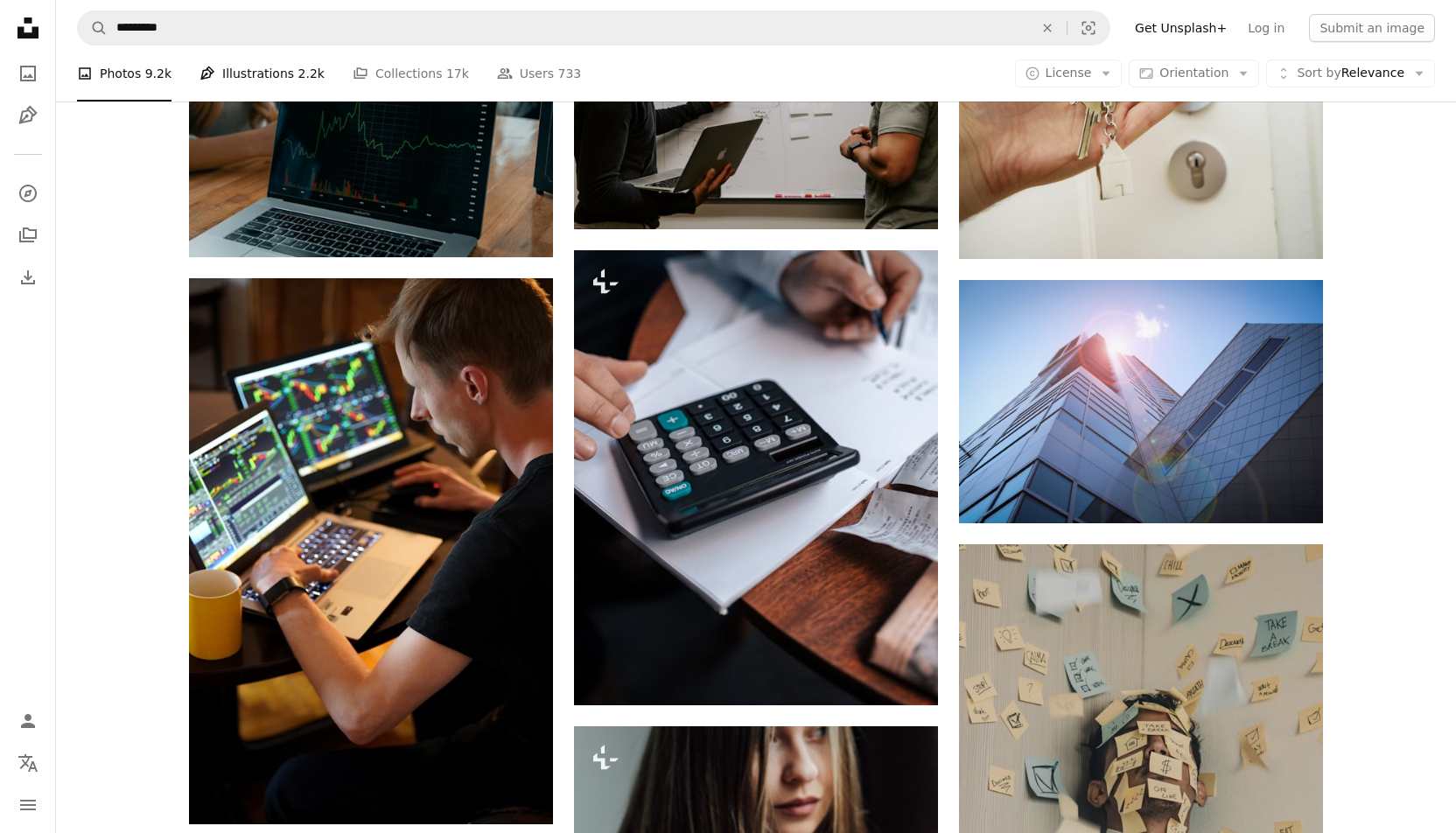
scroll to position [11993, 0]
